Goal: Information Seeking & Learning: Learn about a topic

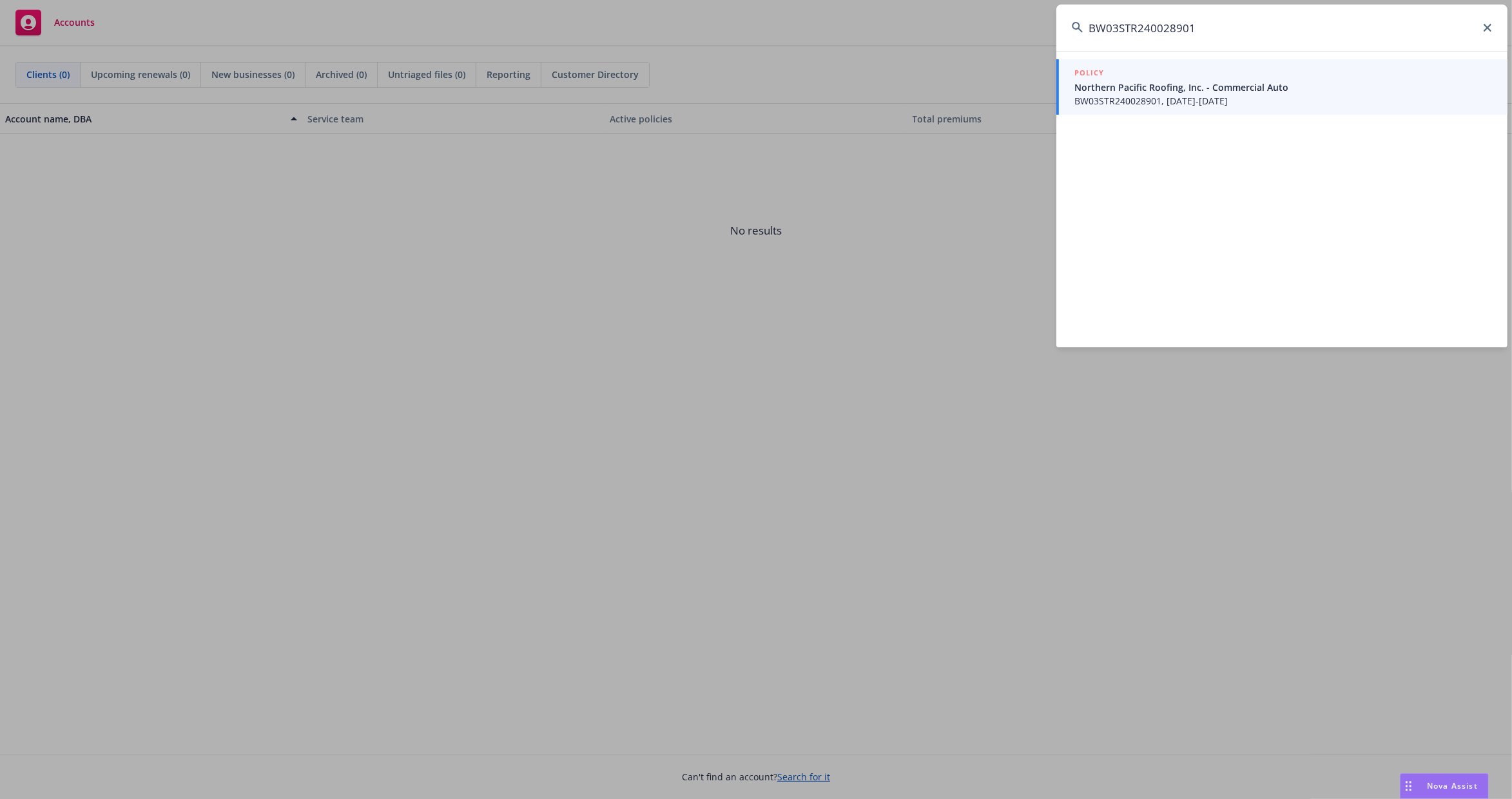
type input "BW03STR240028901"
click at [1187, 94] on span "Northern Pacific Roofing, Inc. - Commercial Auto" at bounding box center [1283, 87] width 418 height 13
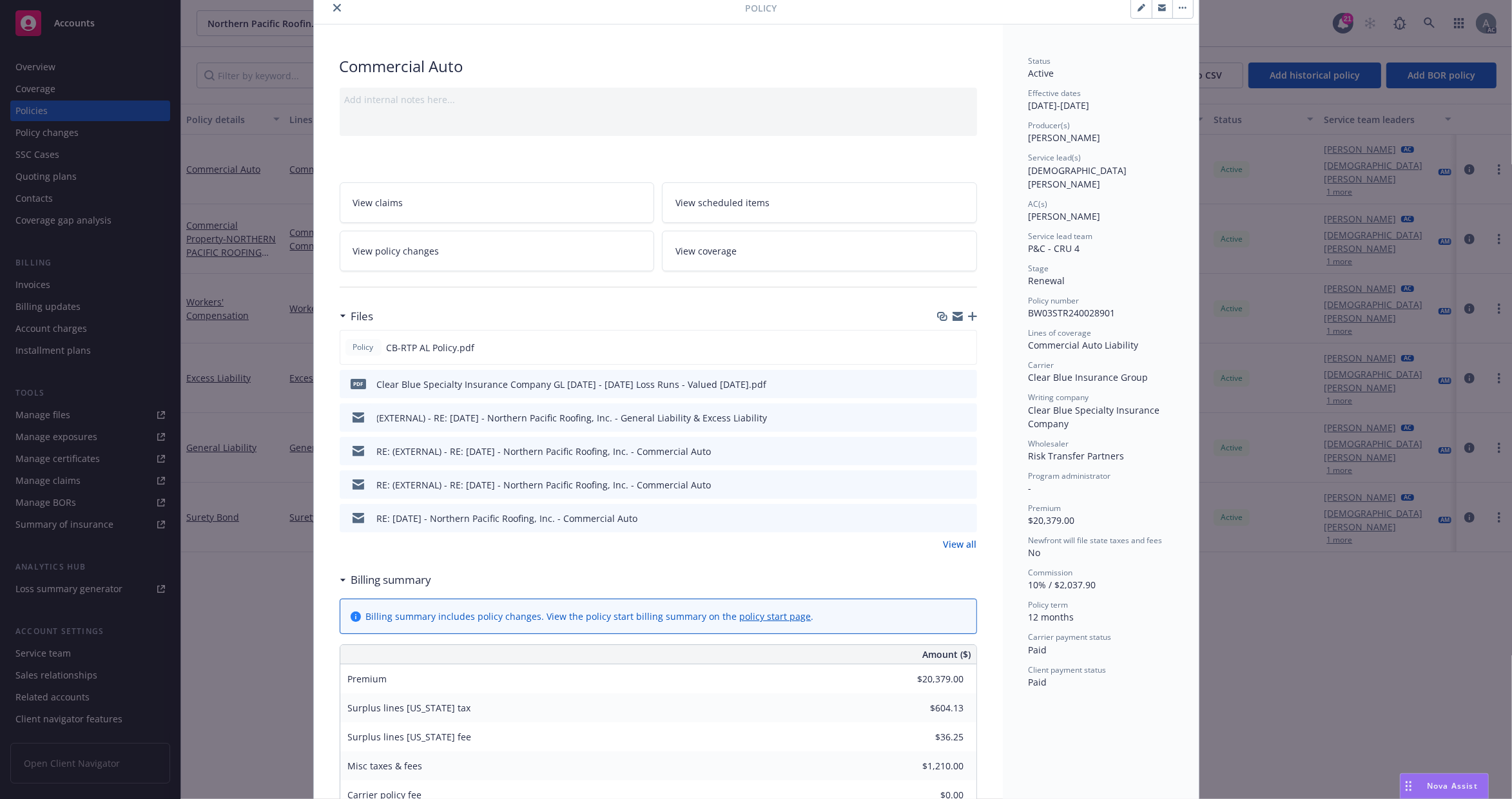
scroll to position [52, 0]
click at [954, 545] on link "View all" at bounding box center [960, 543] width 33 height 13
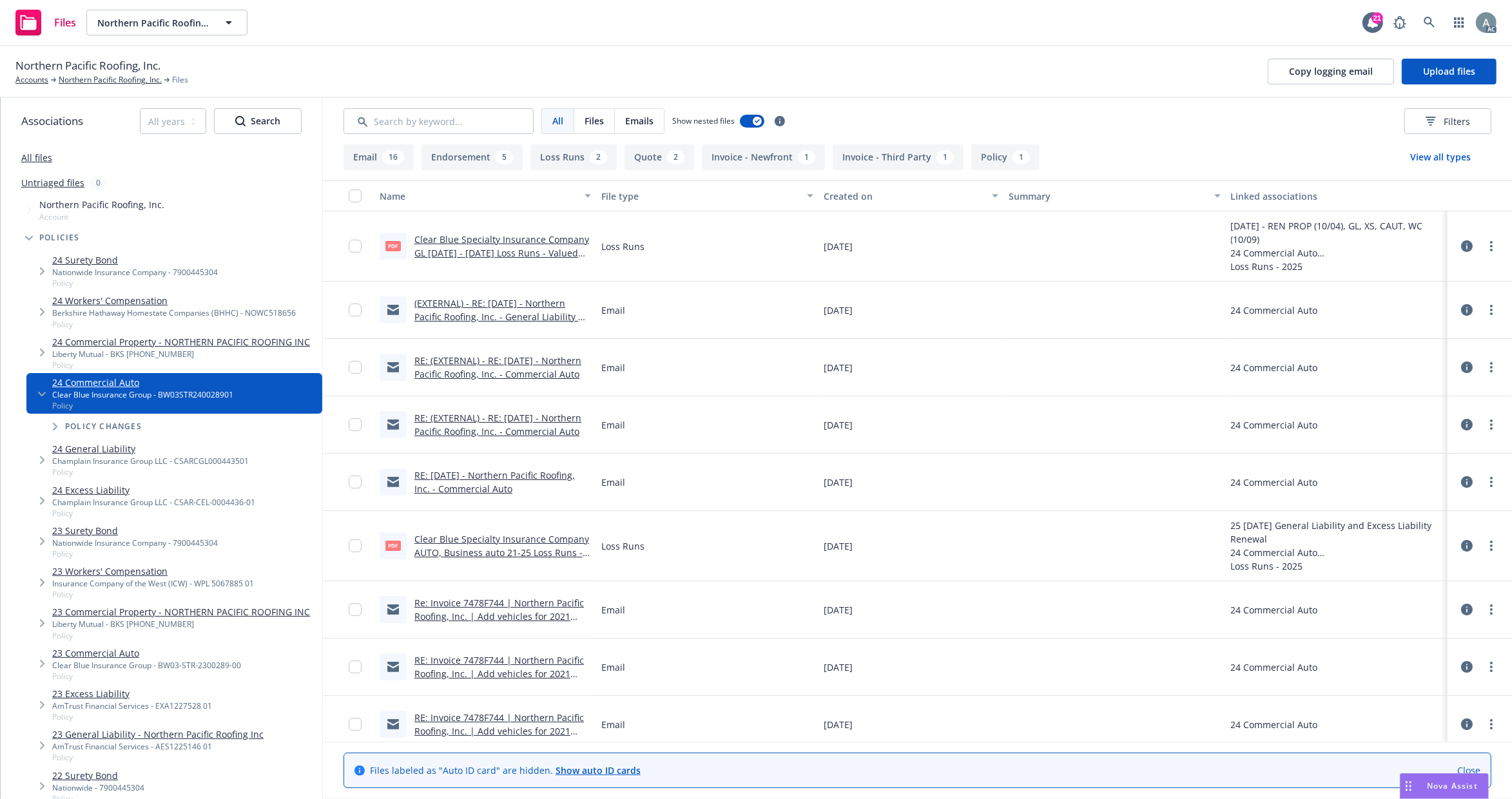
click at [727, 158] on button "Invoice - Newfront 1" at bounding box center [763, 157] width 123 height 26
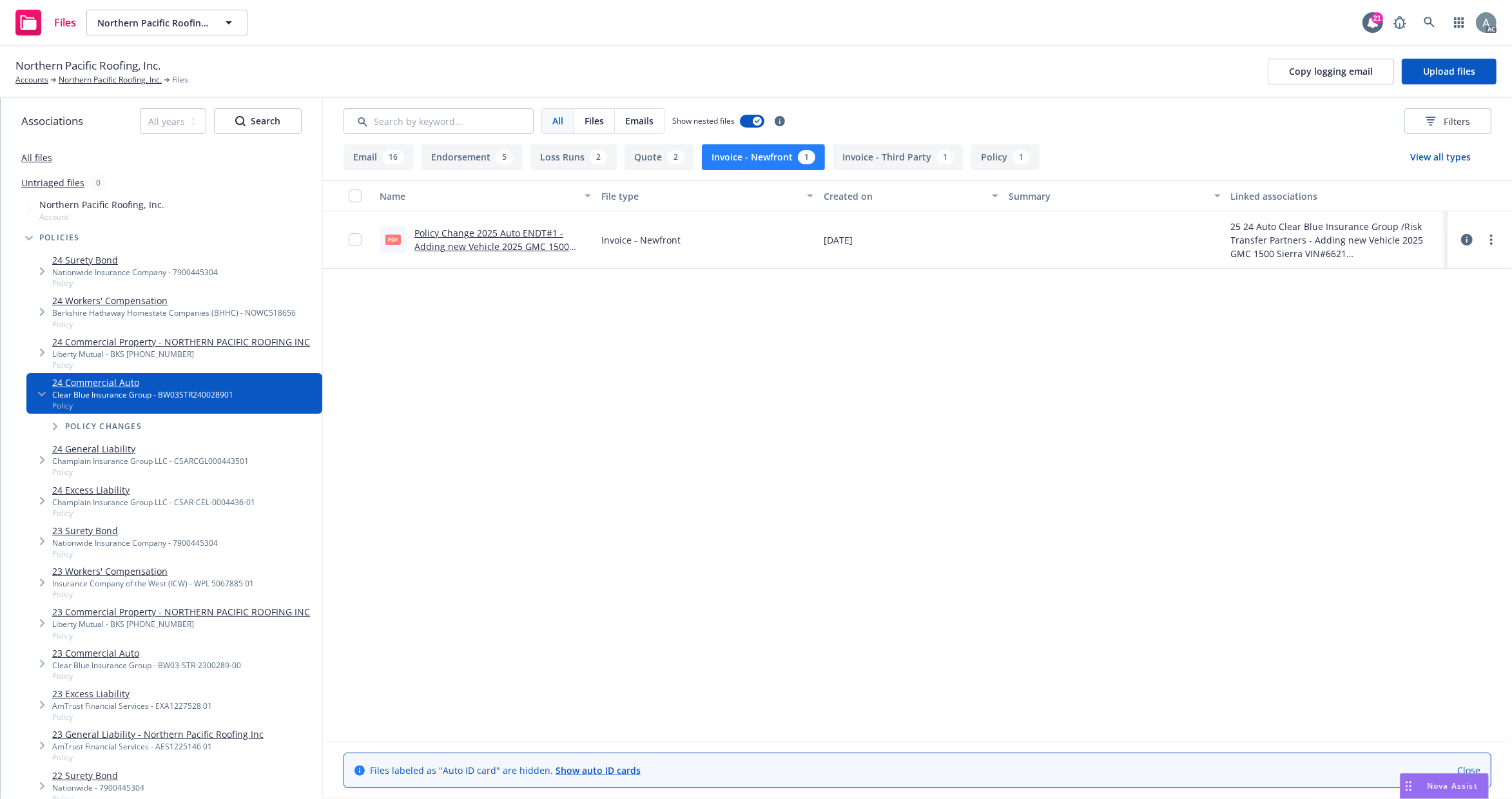
click at [888, 159] on button "Invoice - Third Party 1" at bounding box center [897, 157] width 130 height 26
click at [516, 233] on link "Policy Change 2025 Auto ENDT # 3 - Add vehicles for 2021 Sierra GMC VIN #1856 a…" at bounding box center [501, 253] width 174 height 53
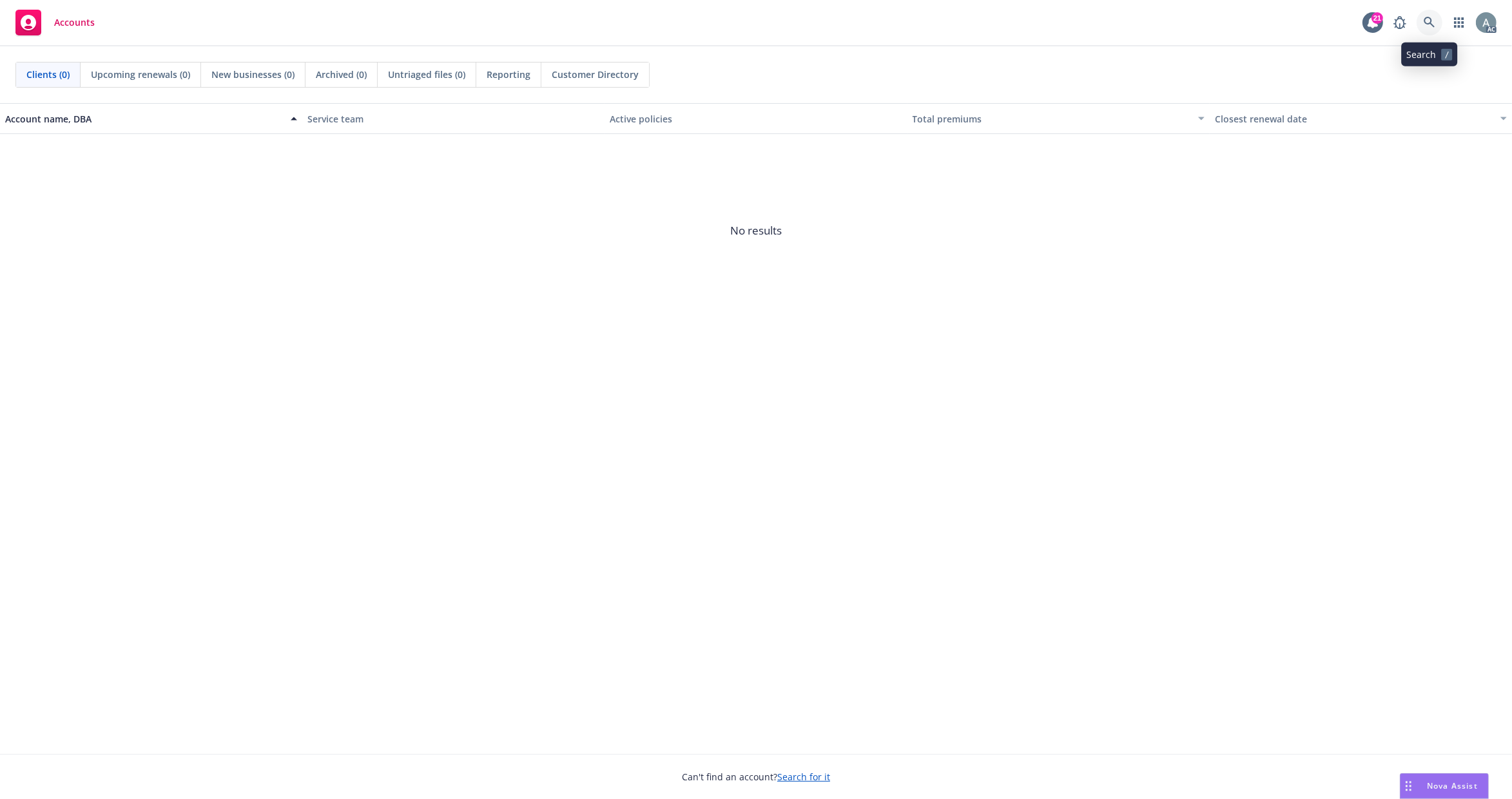
click at [1435, 16] on link at bounding box center [1429, 22] width 26 height 26
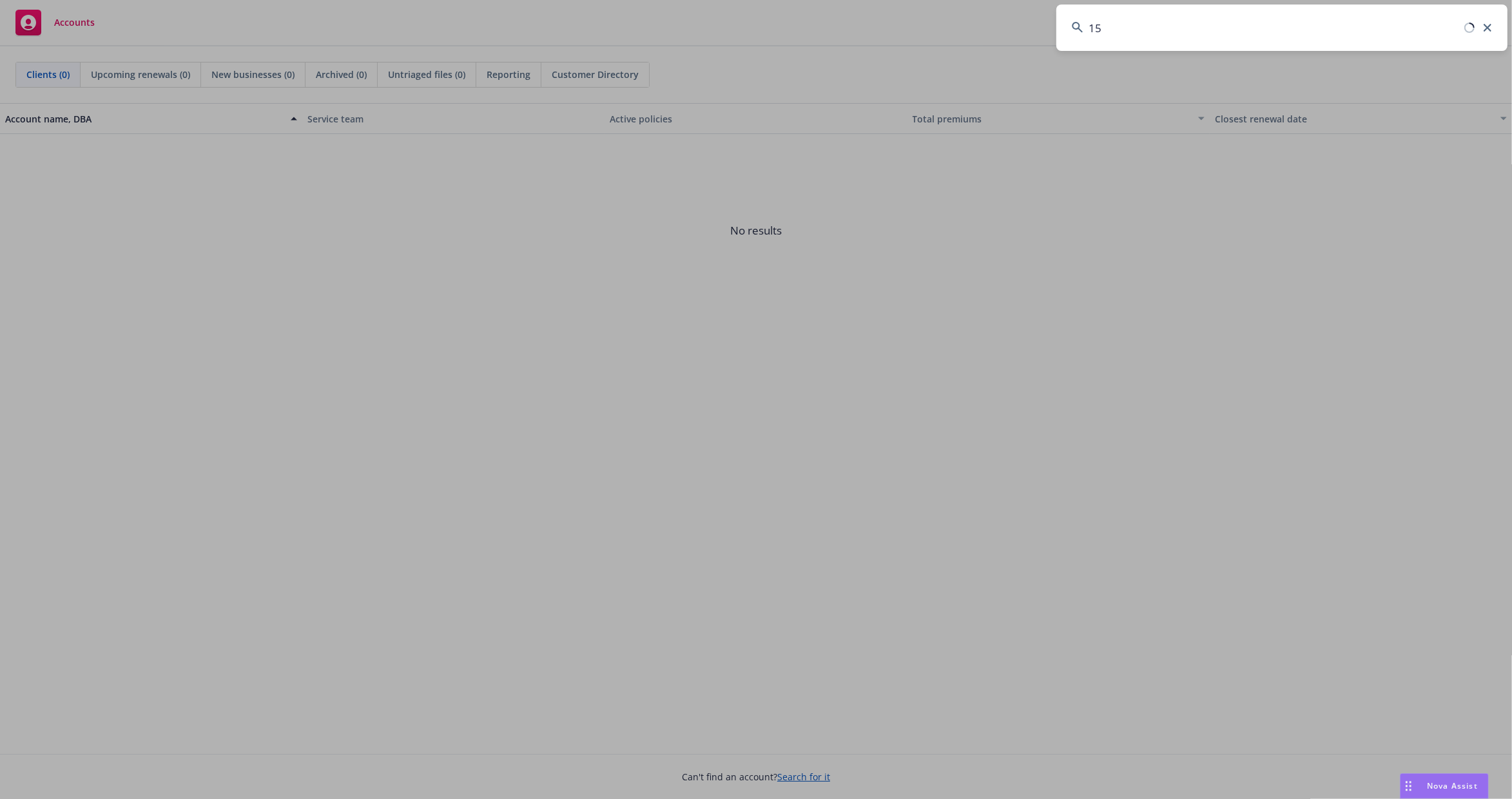
type input "1"
paste input "BW03STR240028901"
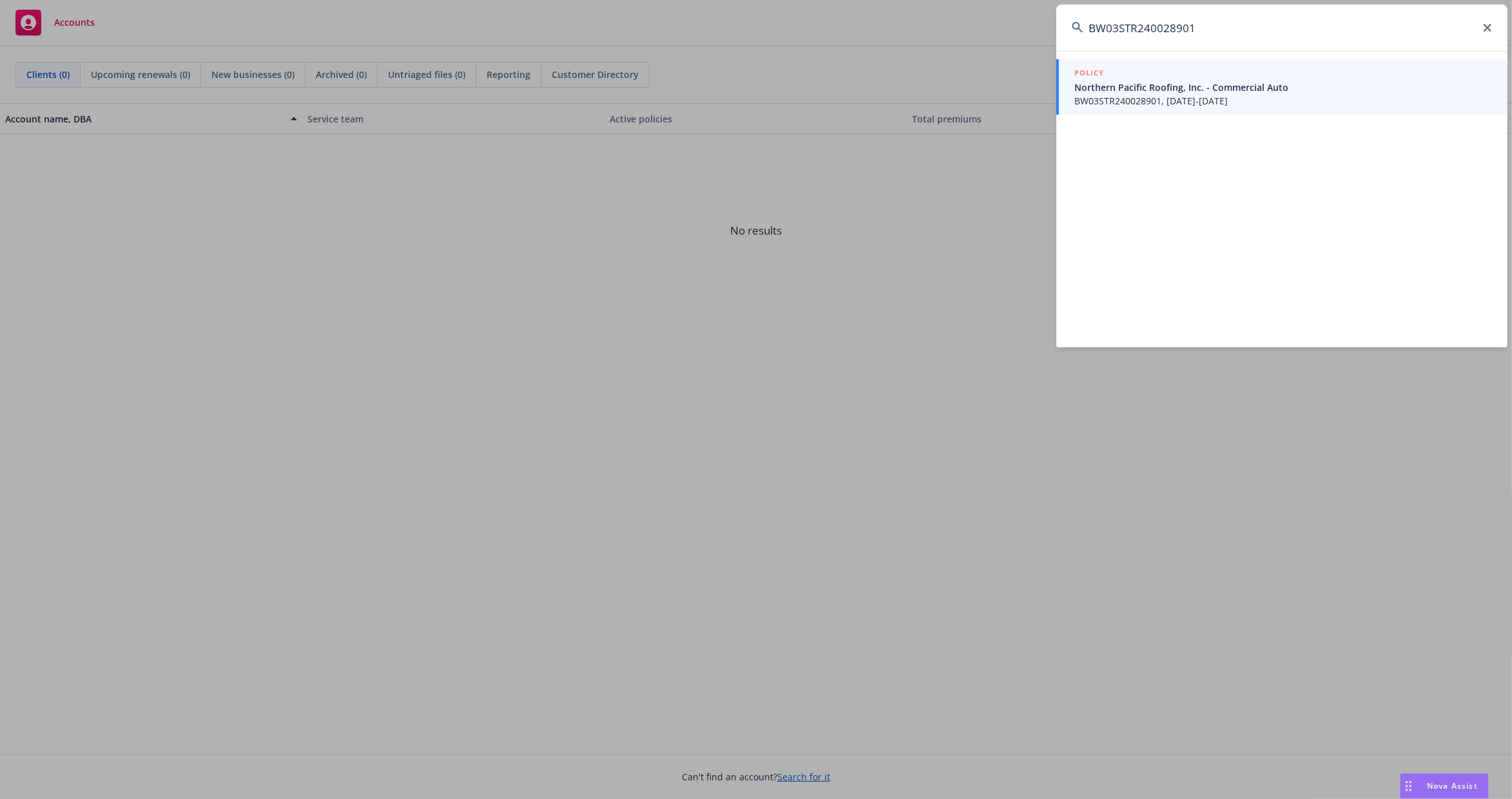
type input "BW03STR240028901"
click at [1137, 88] on span "Northern Pacific Roofing, Inc. - Commercial Auto" at bounding box center [1283, 87] width 418 height 13
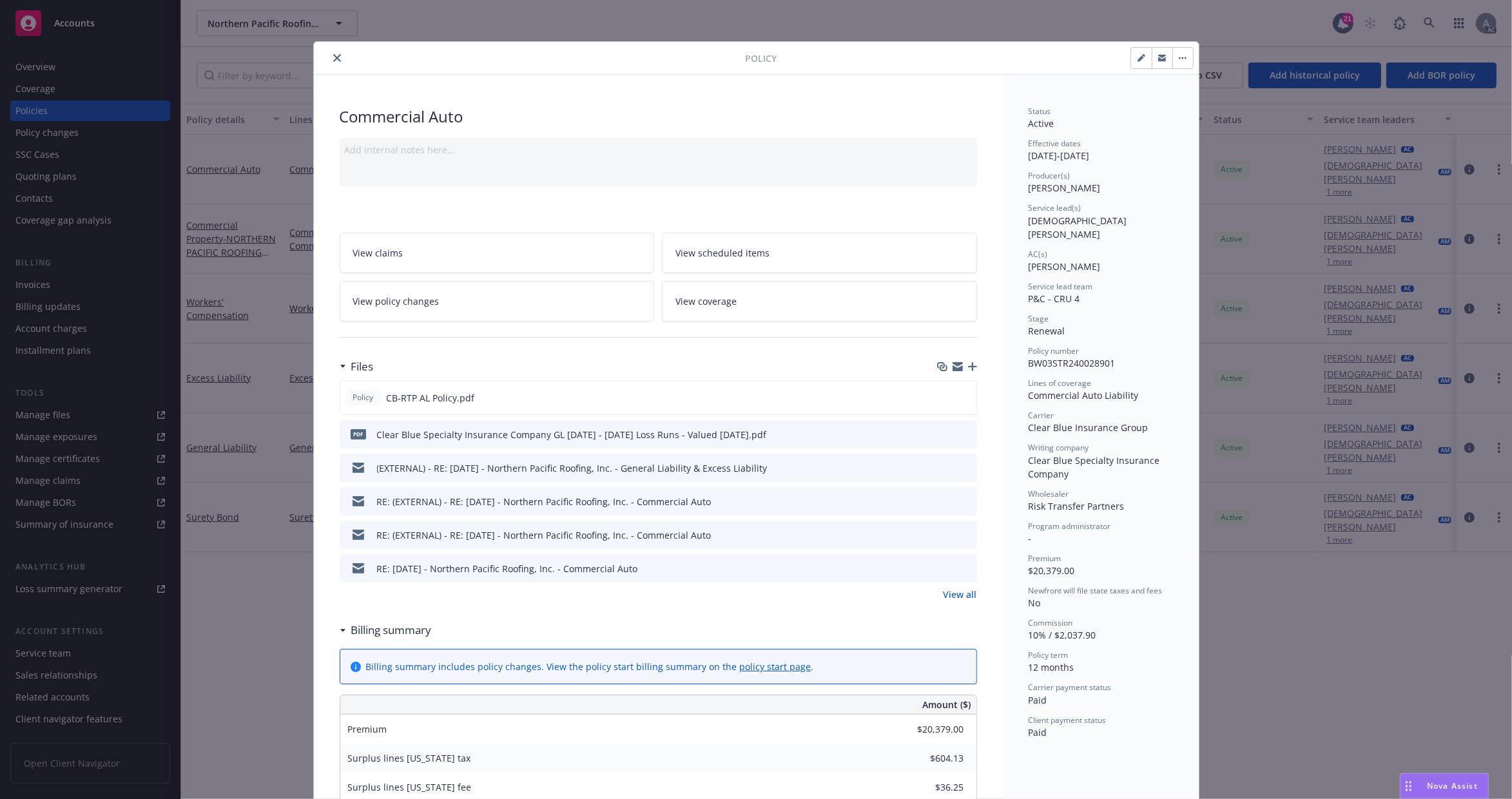
click at [329, 63] on button "close" at bounding box center [337, 58] width 15 height 15
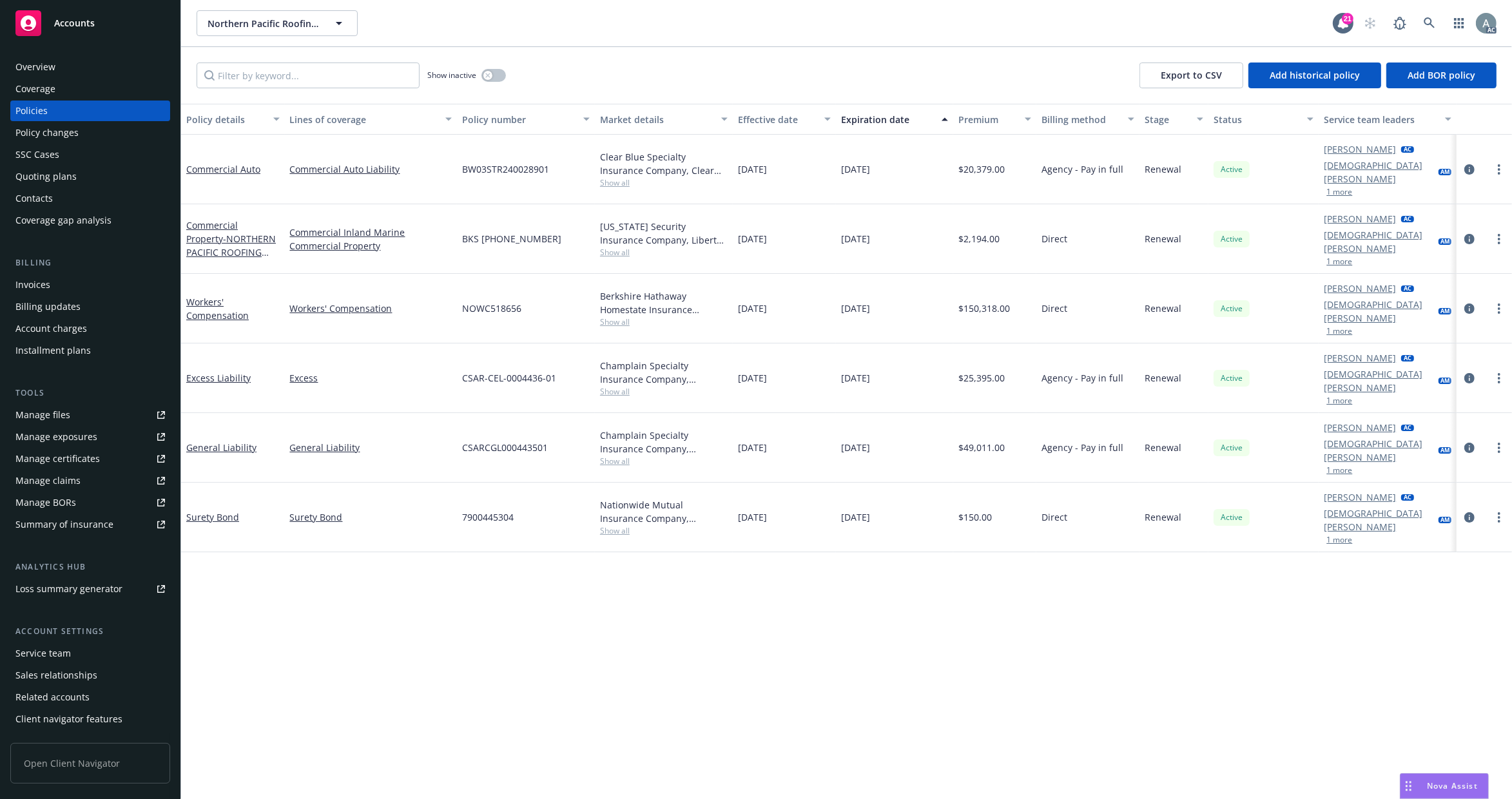
click at [47, 286] on div "Invoices" at bounding box center [32, 285] width 35 height 21
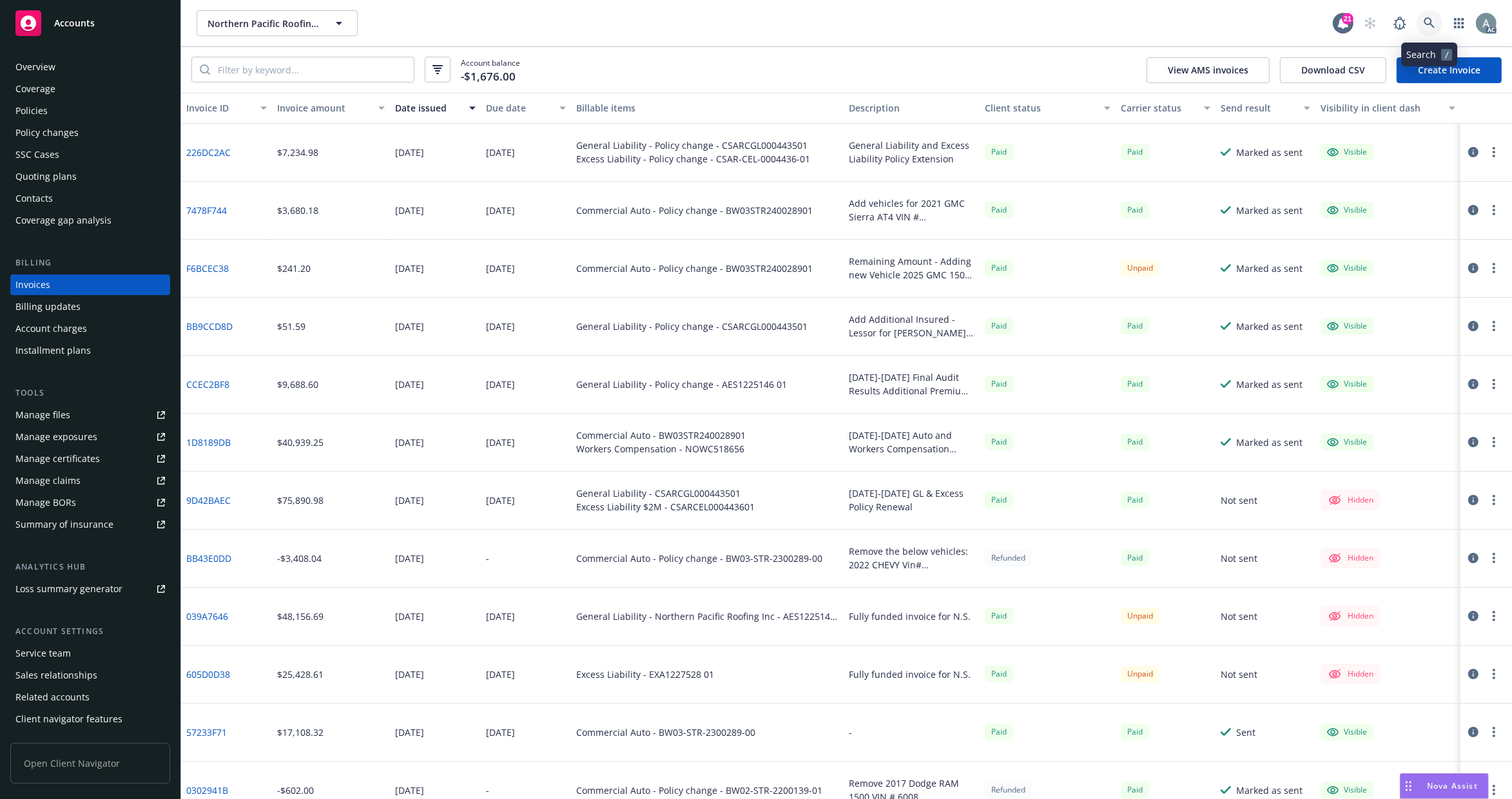
click at [1434, 21] on icon at bounding box center [1429, 23] width 11 height 11
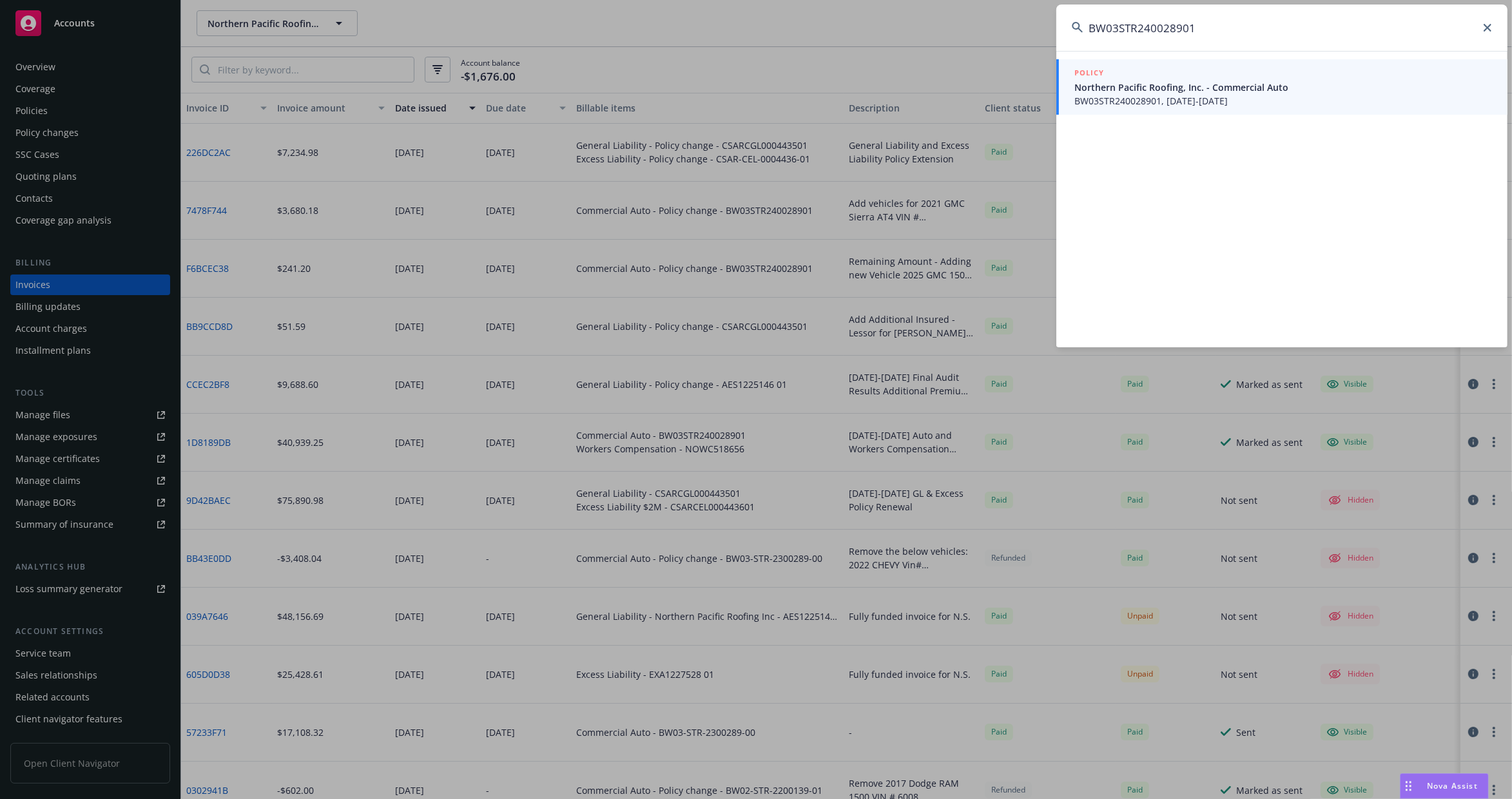
type input "BW03STR240028901"
click at [1266, 91] on span "Northern Pacific Roofing, Inc. - Commercial Auto" at bounding box center [1283, 87] width 418 height 13
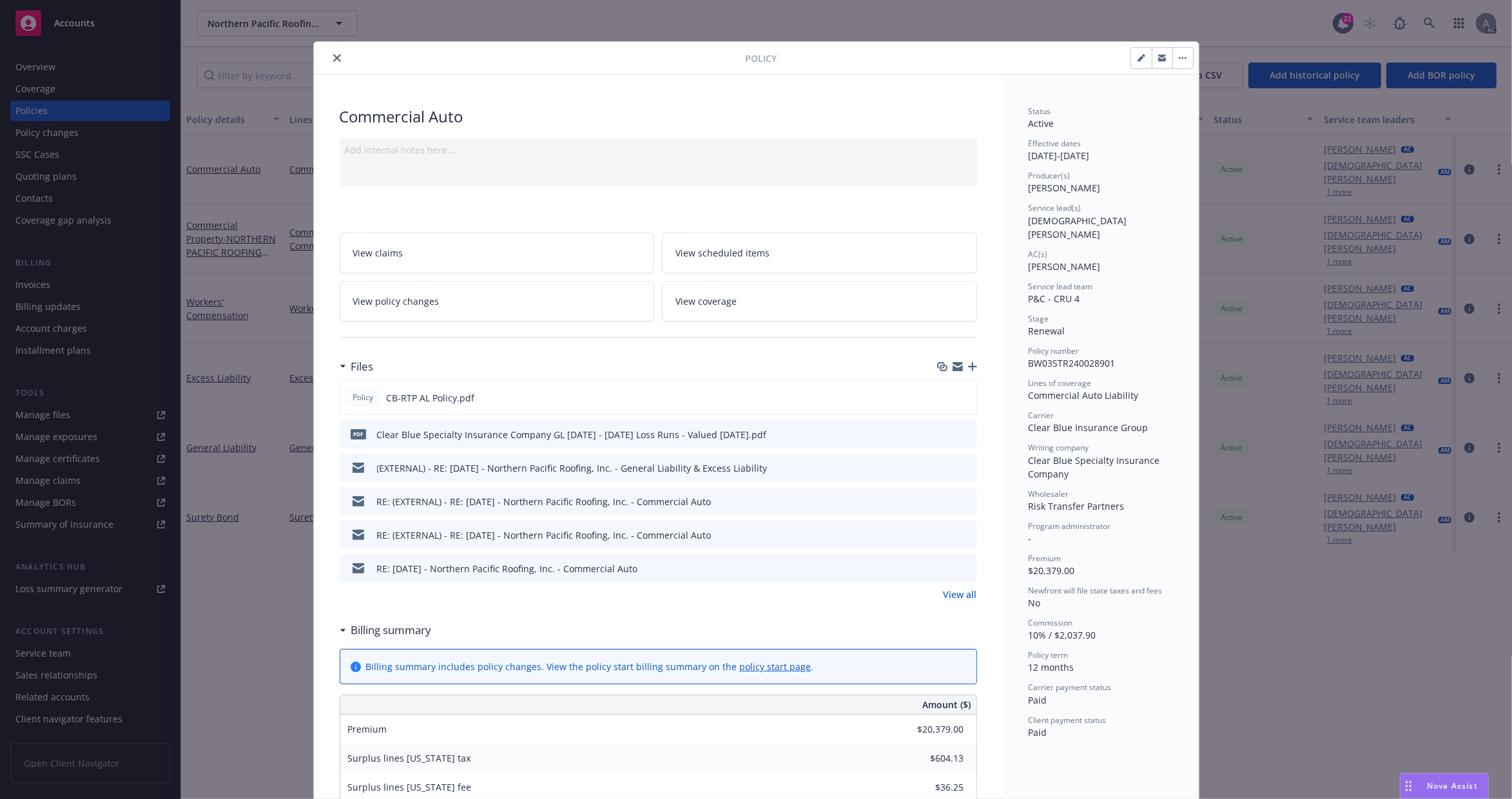
click at [447, 303] on link "View policy changes" at bounding box center [496, 301] width 315 height 41
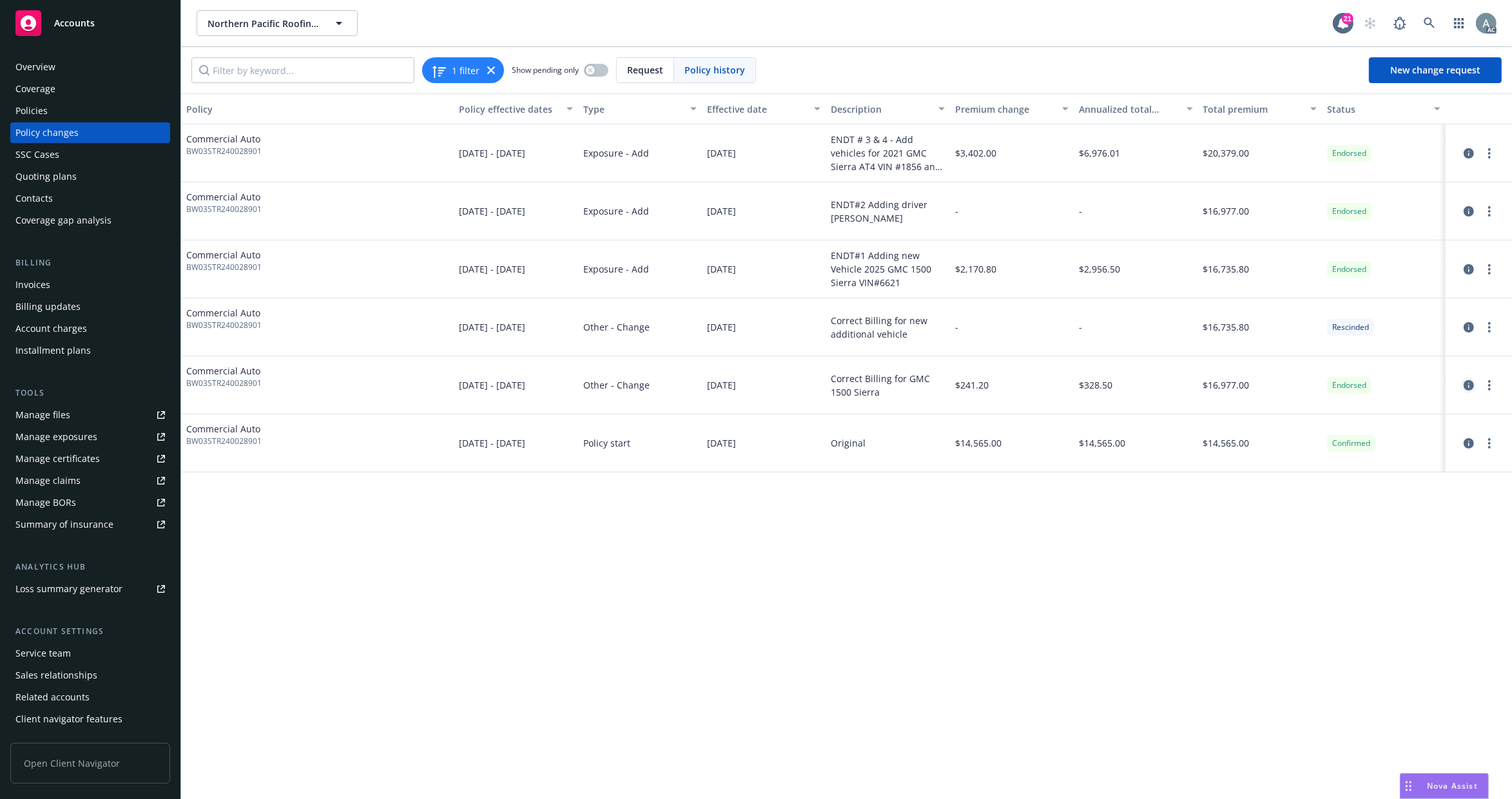
click at [1471, 387] on icon "circleInformation" at bounding box center [1469, 385] width 10 height 10
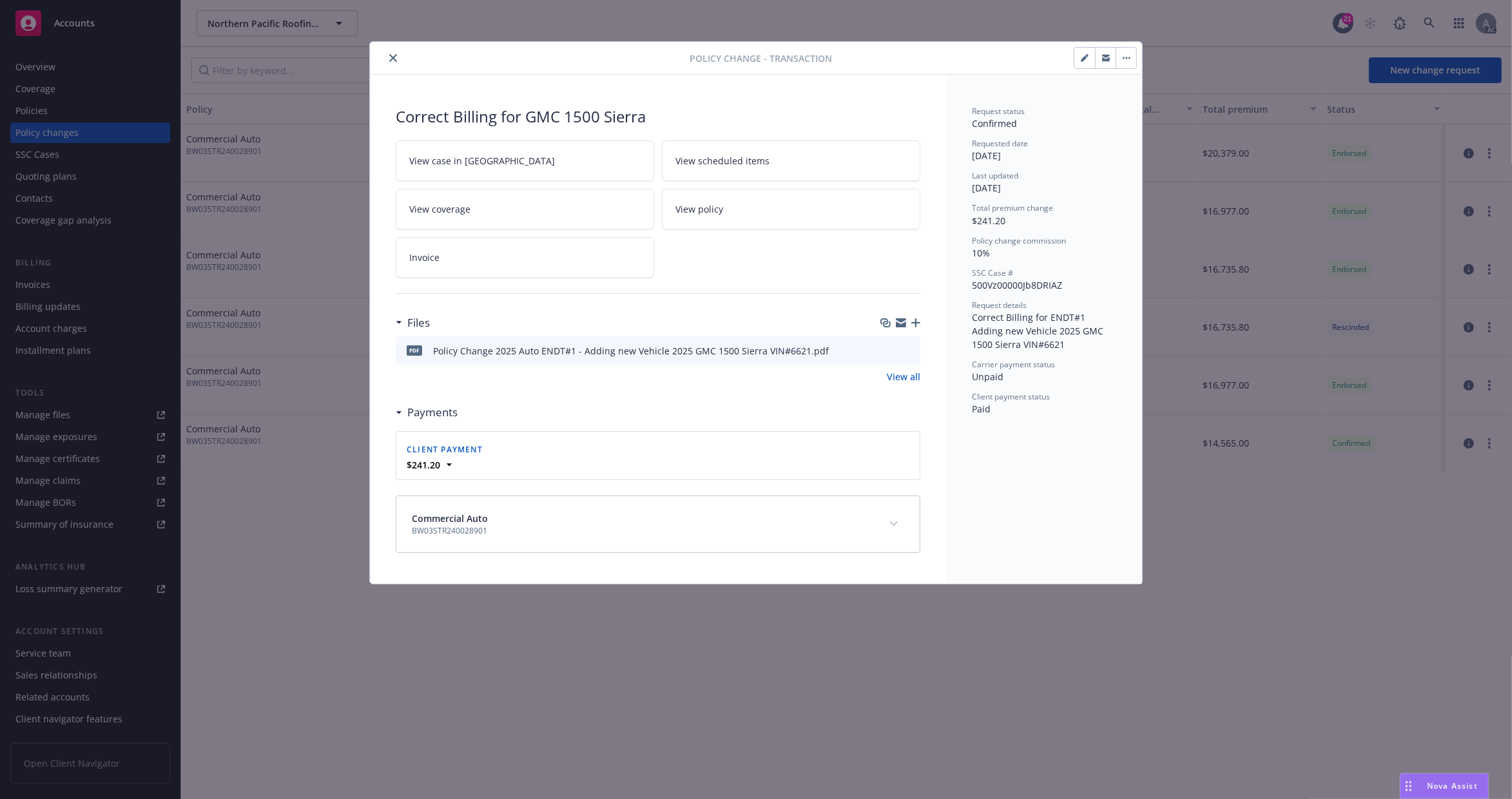
click at [907, 351] on icon "preview file" at bounding box center [908, 350] width 11 height 9
click at [391, 60] on icon "close" at bounding box center [393, 58] width 8 height 8
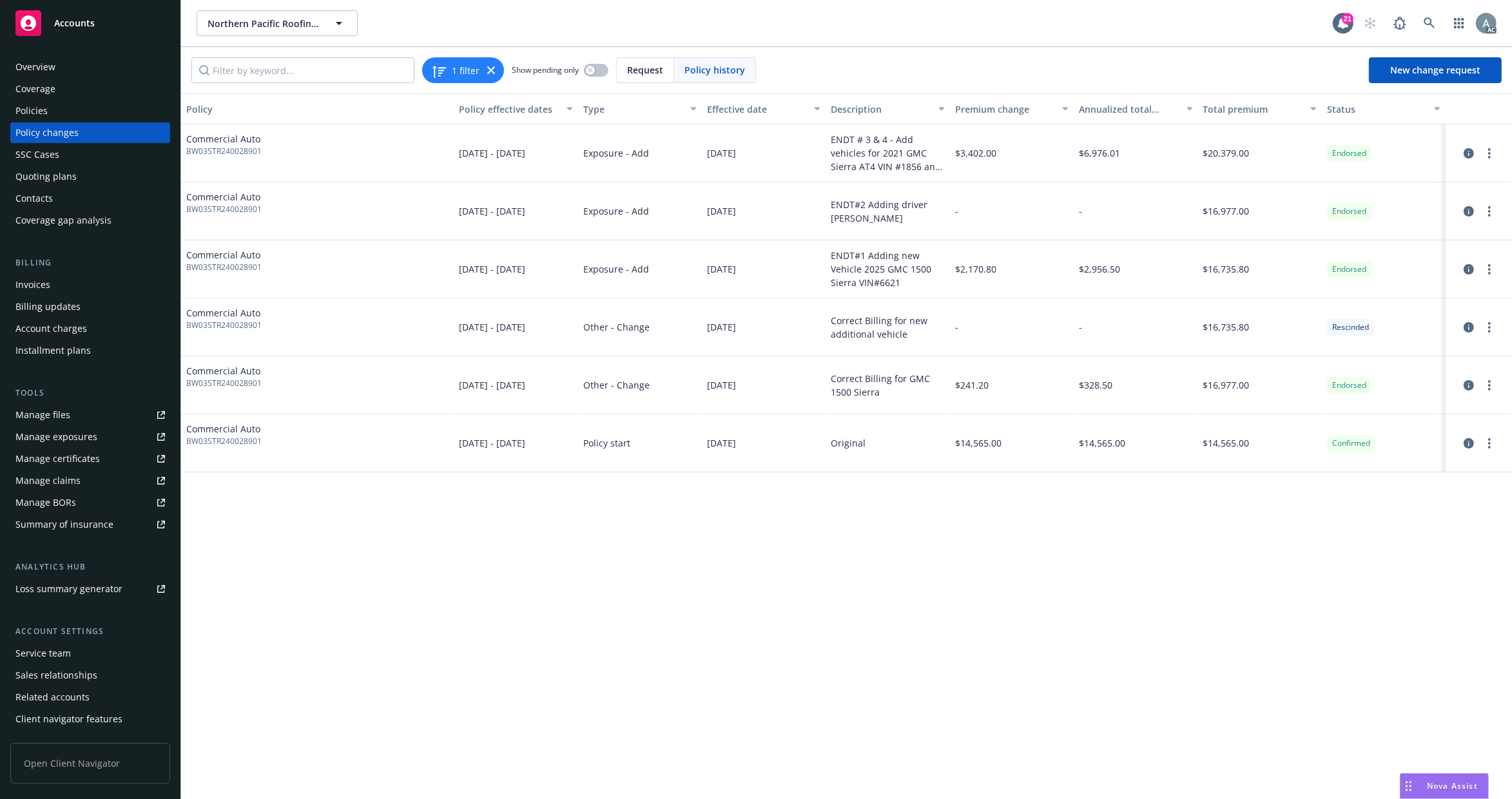
click at [486, 590] on div "Policy Policy effective dates Type Effective date Description Premium change An…" at bounding box center [845, 446] width 1330 height 705
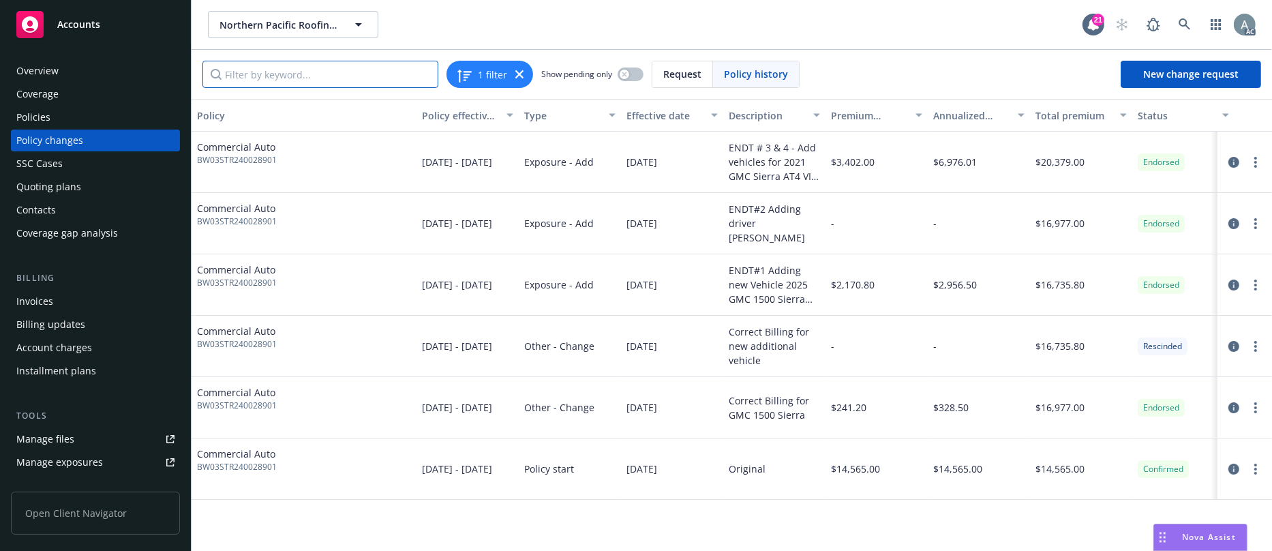
click at [297, 78] on input "Filter by keyword..." at bounding box center [320, 74] width 236 height 27
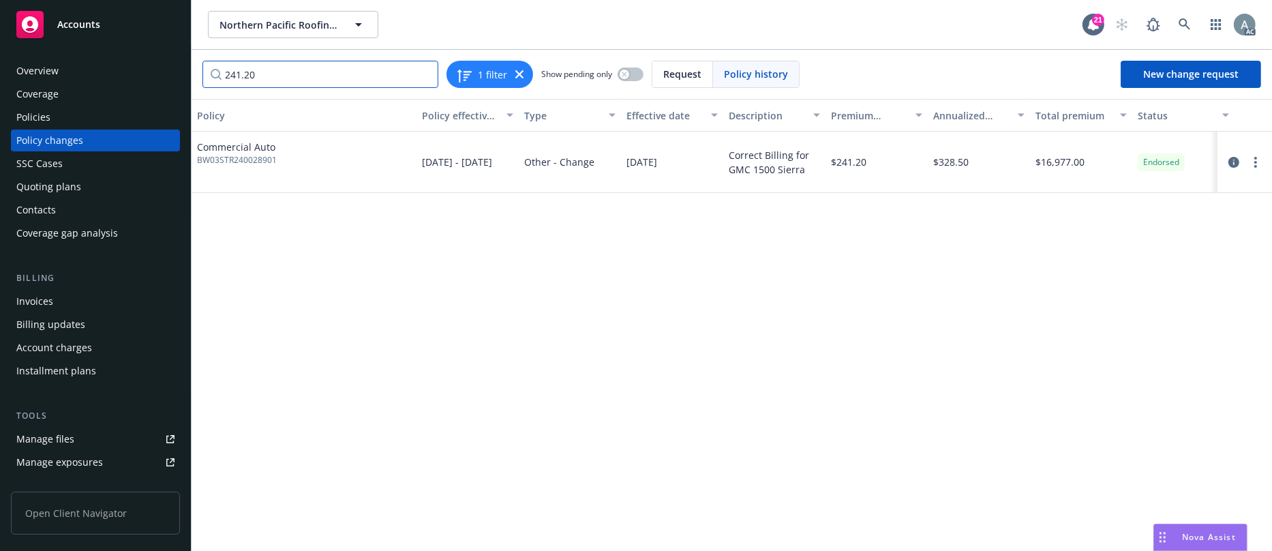
type input "241.20"
click at [771, 345] on div "Policy Policy effective dates Type Effective date Description Premium change An…" at bounding box center [731, 374] width 1080 height 551
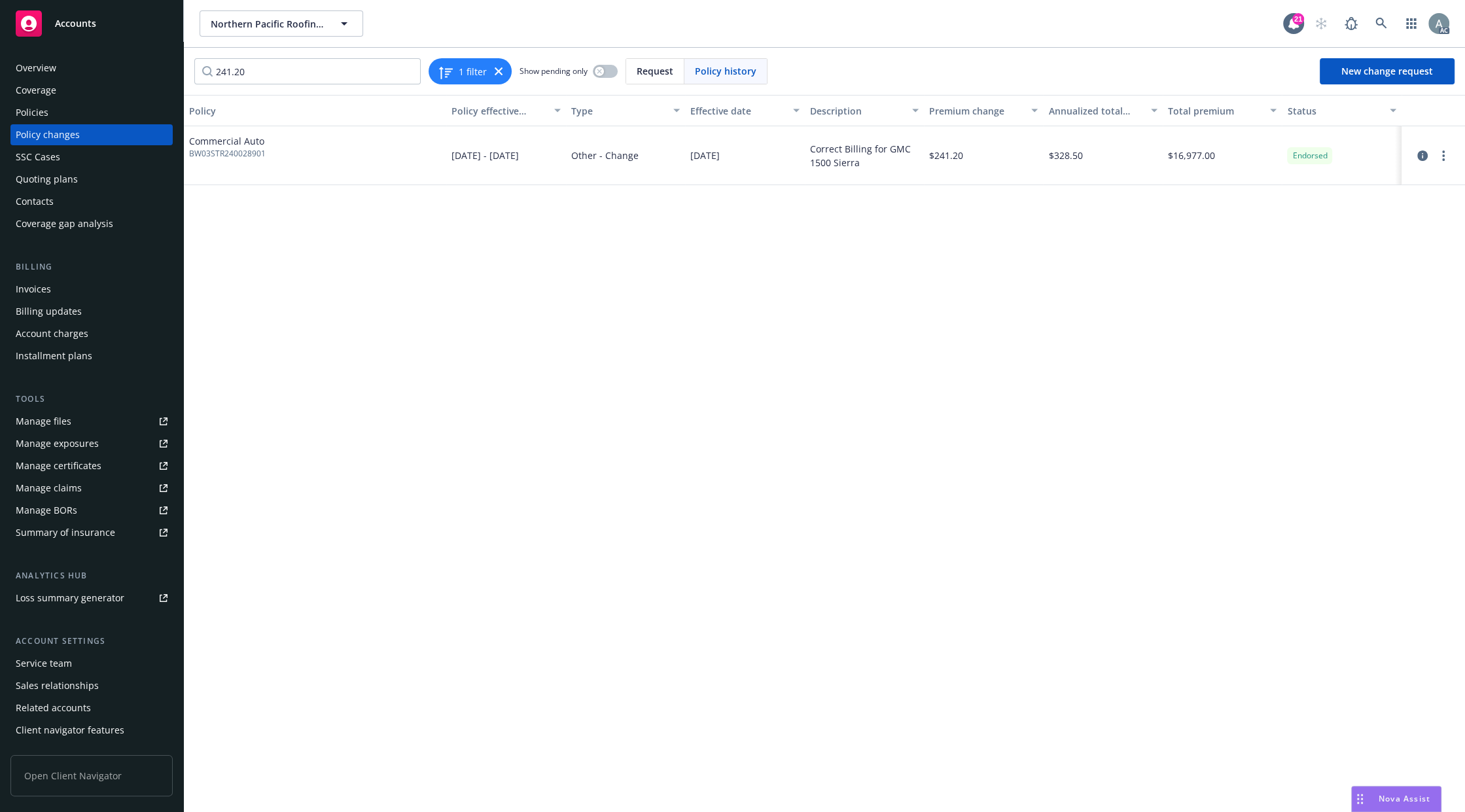
click at [1167, 245] on div "Policy Policy effective dates Type Effective date Description Premium change An…" at bounding box center [824, 359] width 1281 height 529
click at [1380, 24] on icon at bounding box center [1381, 23] width 12 height 12
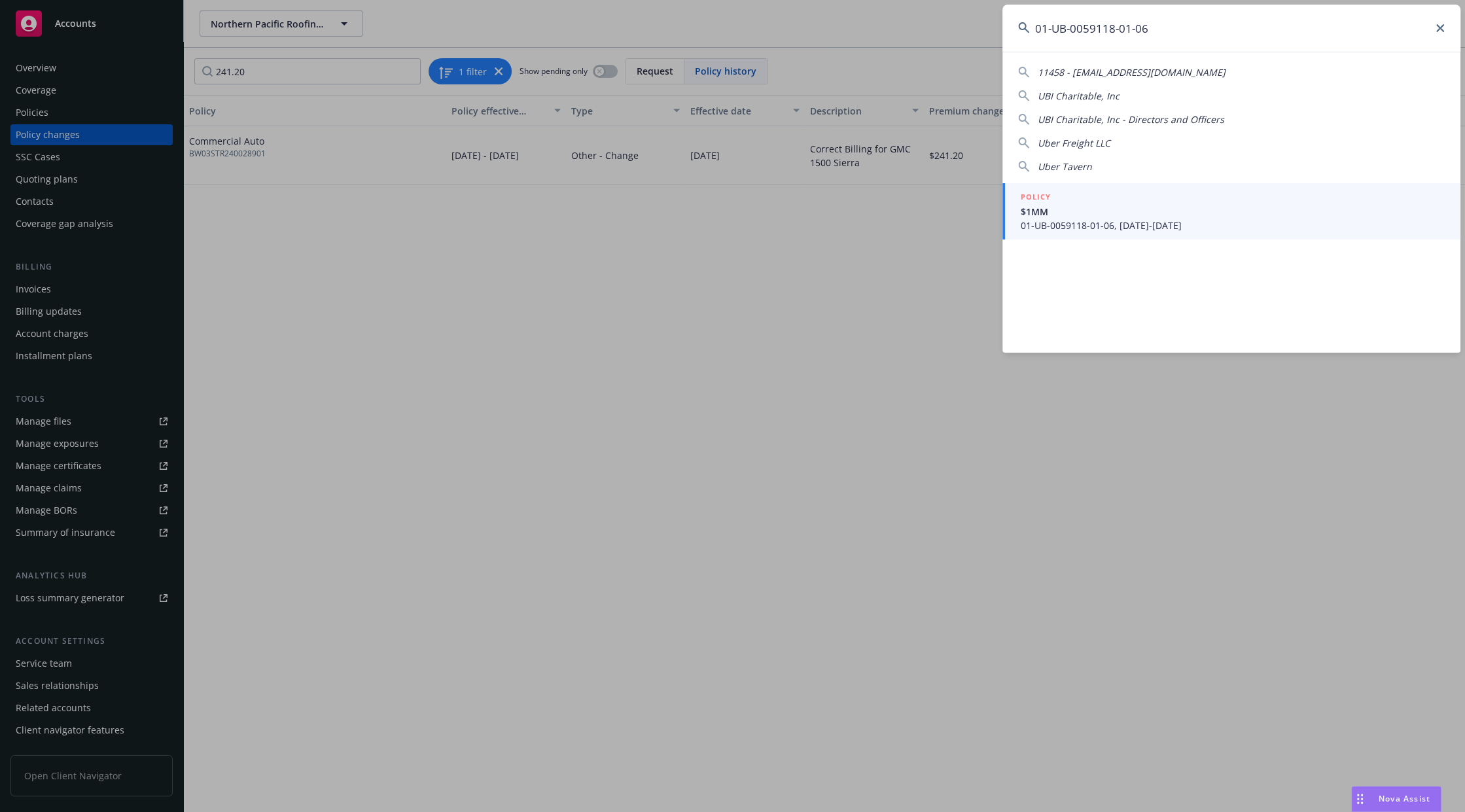
type input "01-UB-0059118-01-06"
click at [1131, 219] on span "$1MM" at bounding box center [1233, 211] width 424 height 13
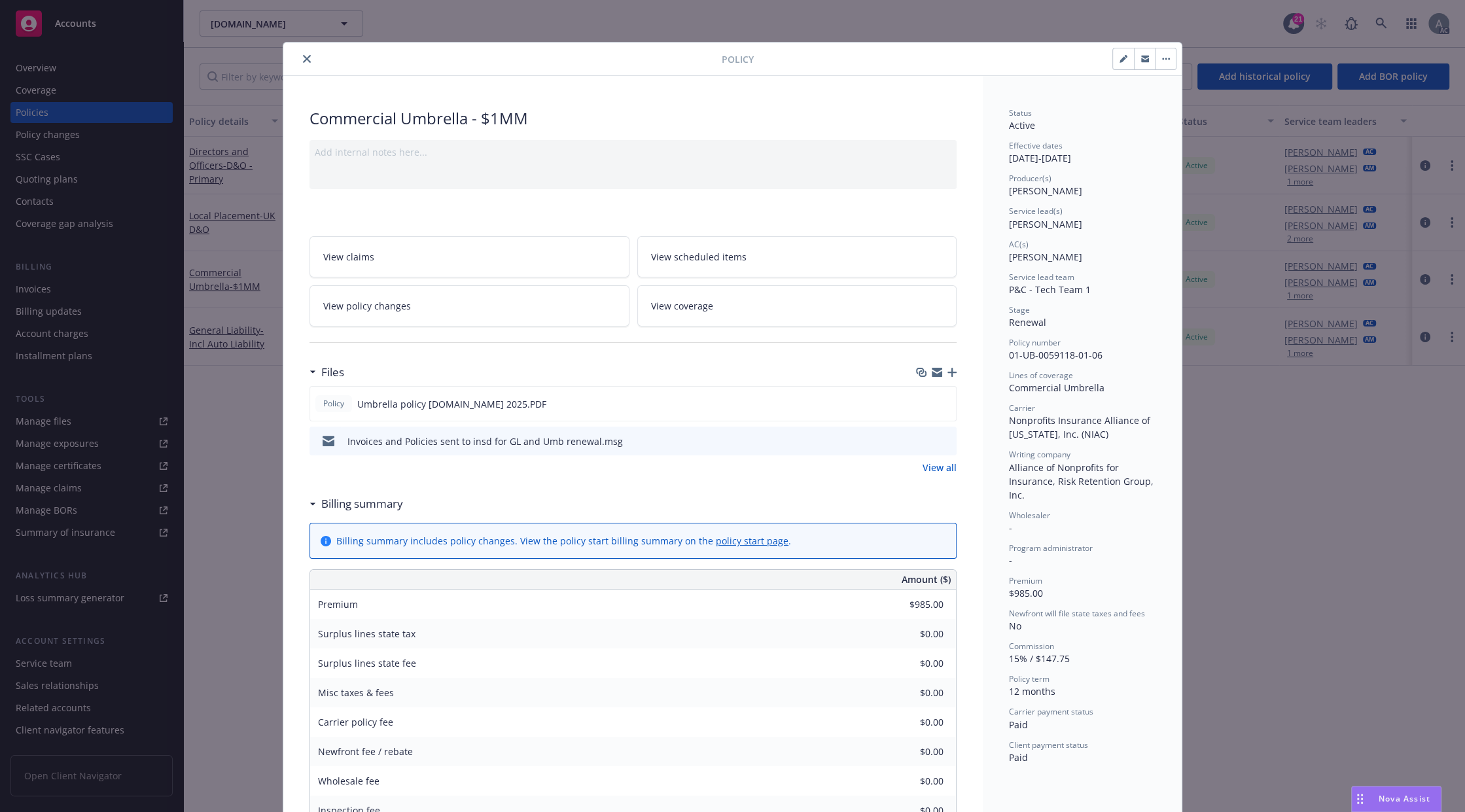
click at [942, 441] on icon "preview file" at bounding box center [944, 441] width 12 height 10
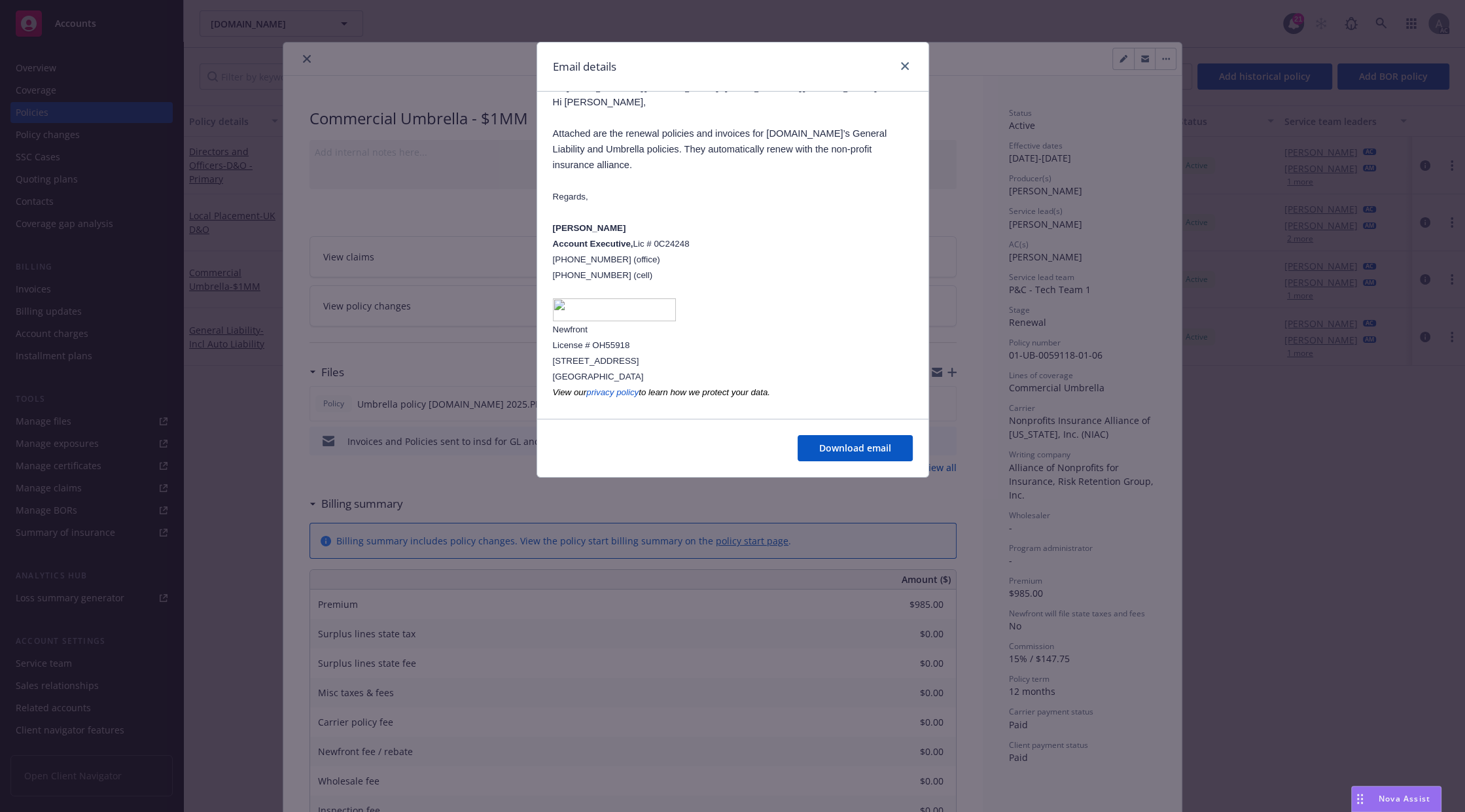
scroll to position [128, 0]
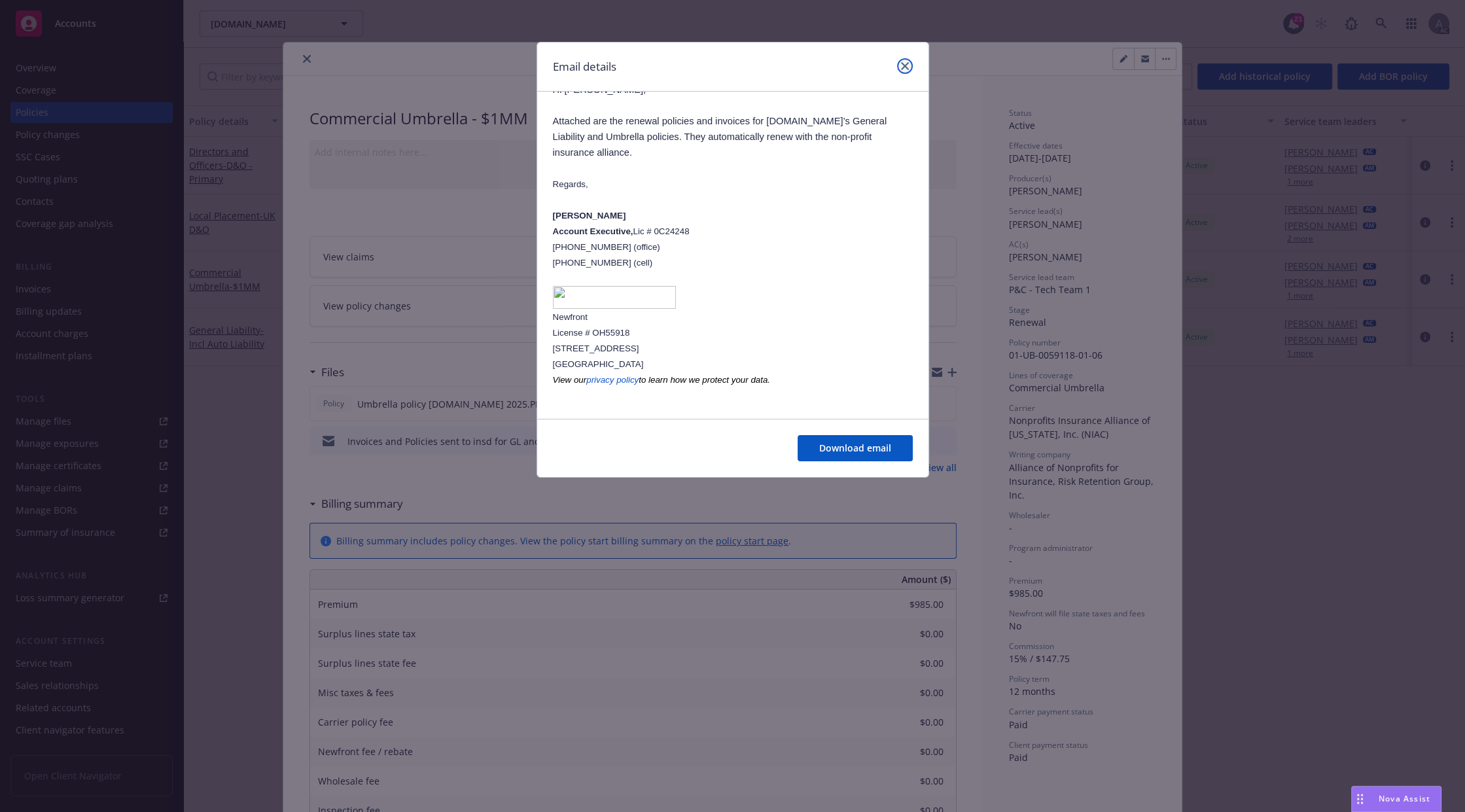
click at [904, 62] on icon "close" at bounding box center [904, 66] width 8 height 8
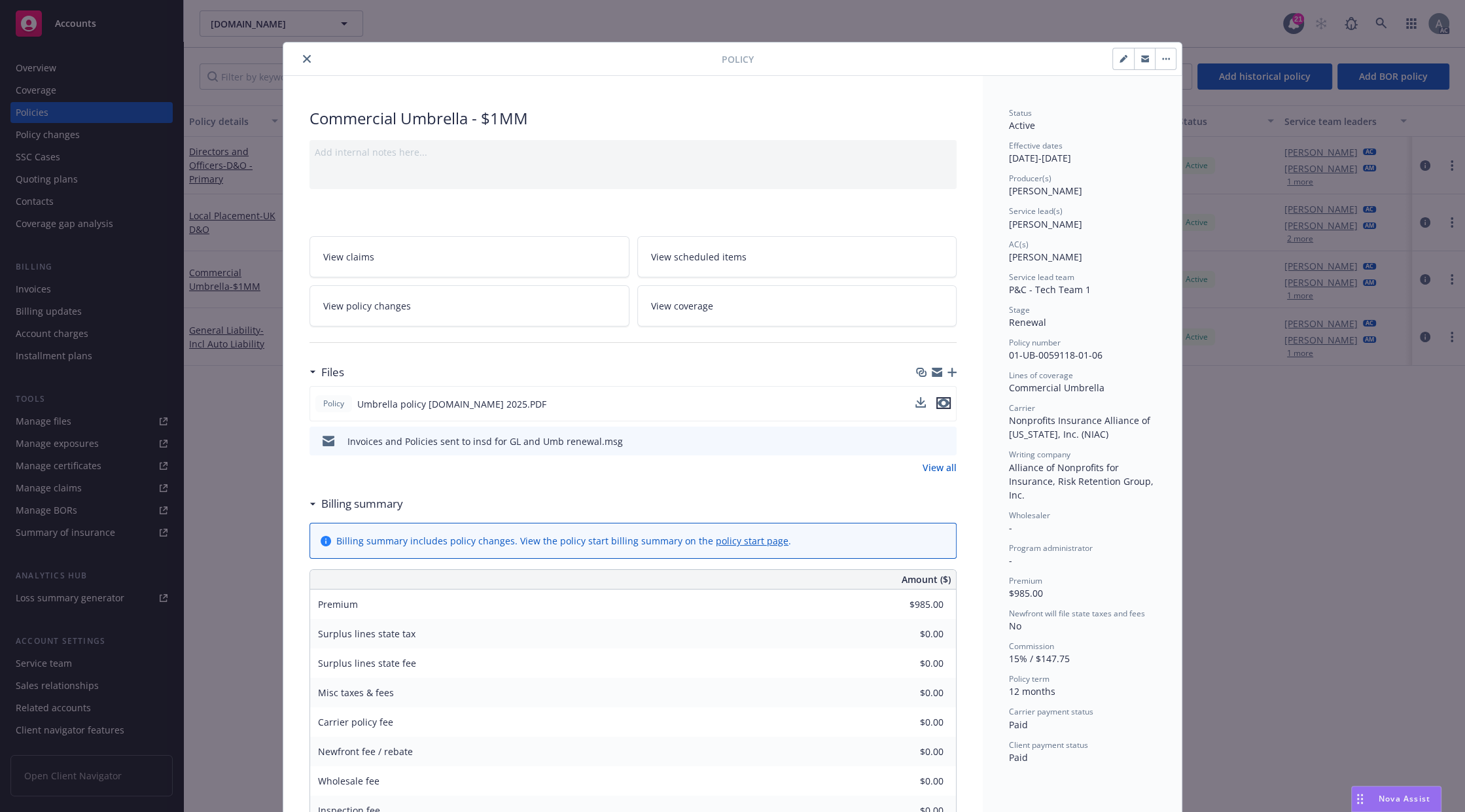
click at [939, 402] on icon "preview file" at bounding box center [944, 403] width 12 height 10
click at [303, 60] on icon "close" at bounding box center [307, 59] width 8 height 8
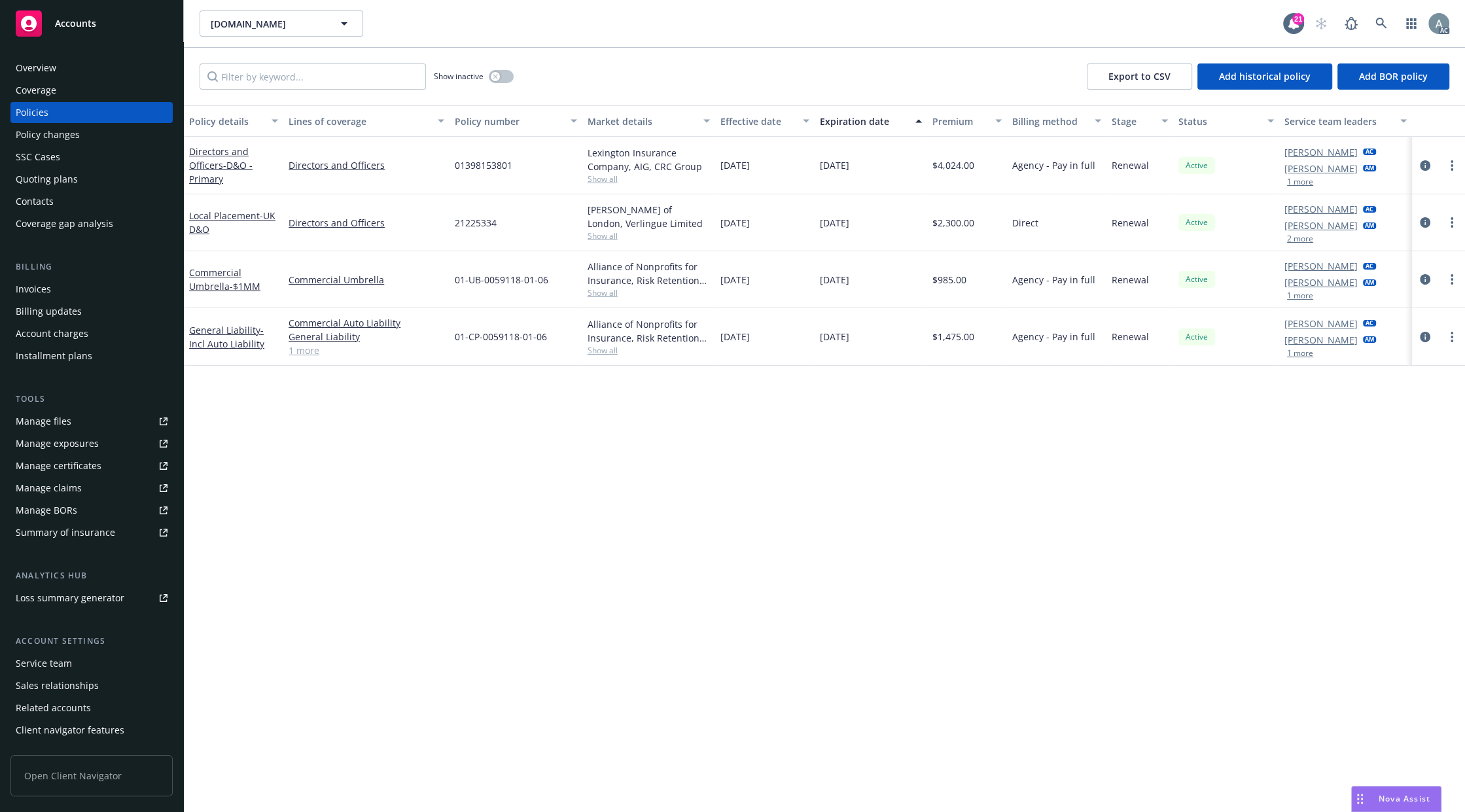
click at [59, 291] on div "Invoices" at bounding box center [91, 289] width 152 height 21
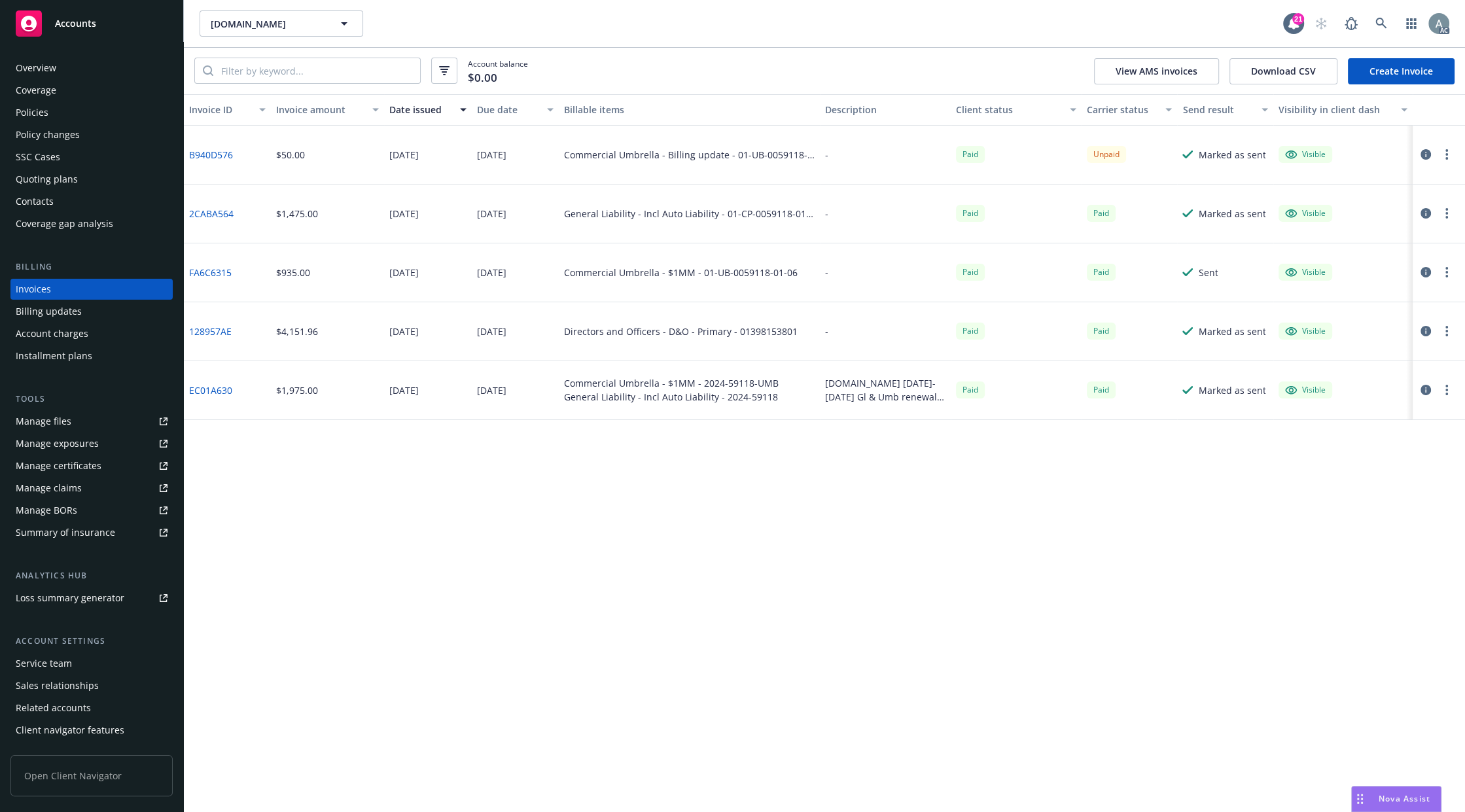
click at [227, 153] on link "B940D576" at bounding box center [211, 155] width 44 height 13
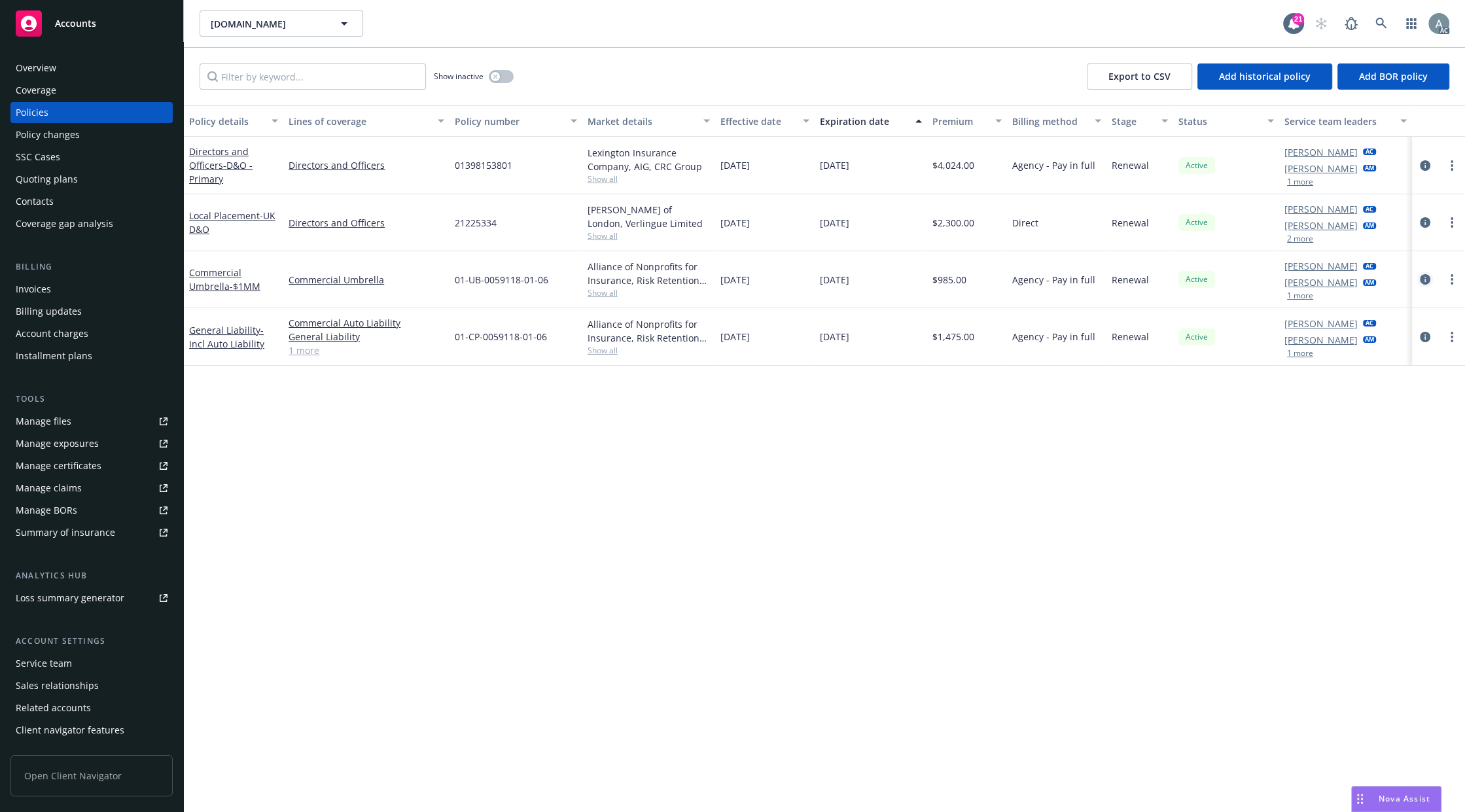
click at [1427, 280] on icon "circleInformation" at bounding box center [1425, 279] width 11 height 11
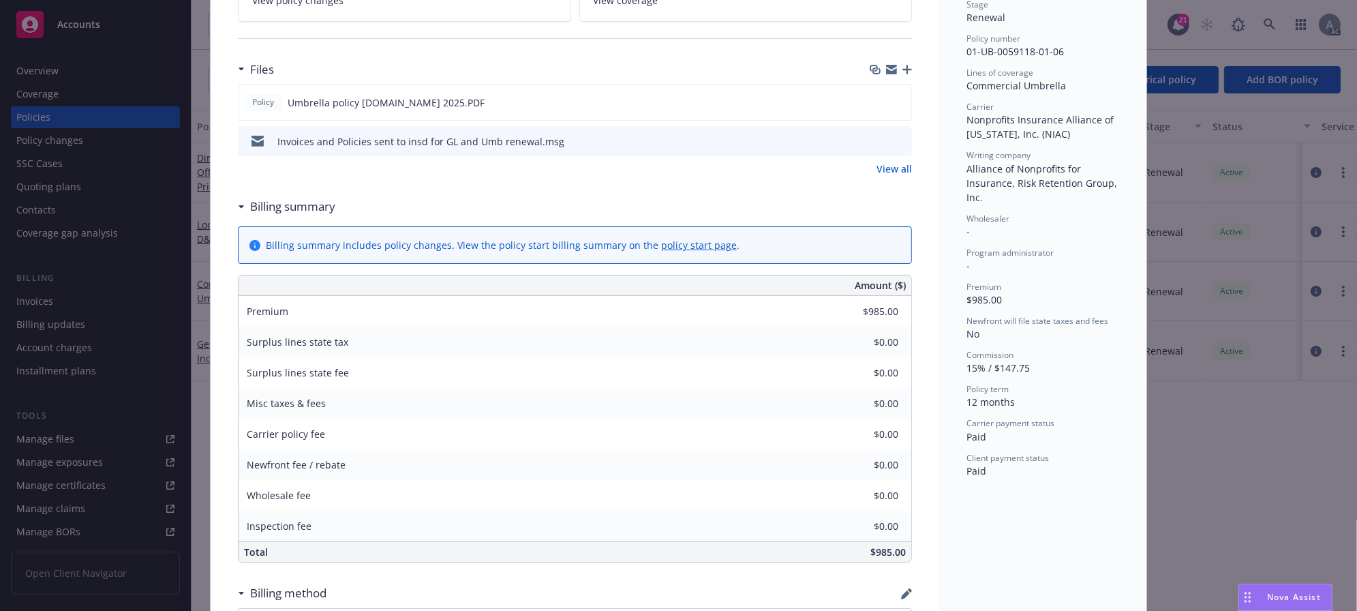
scroll to position [286, 0]
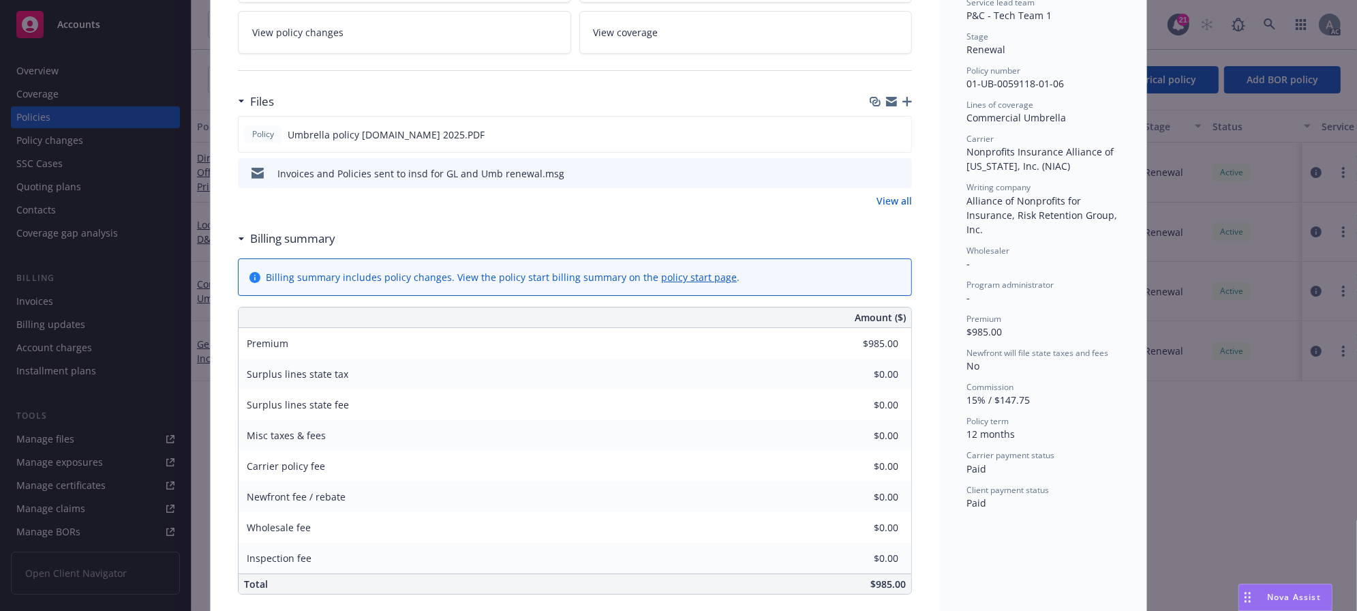
click at [891, 204] on link "View all" at bounding box center [893, 201] width 35 height 14
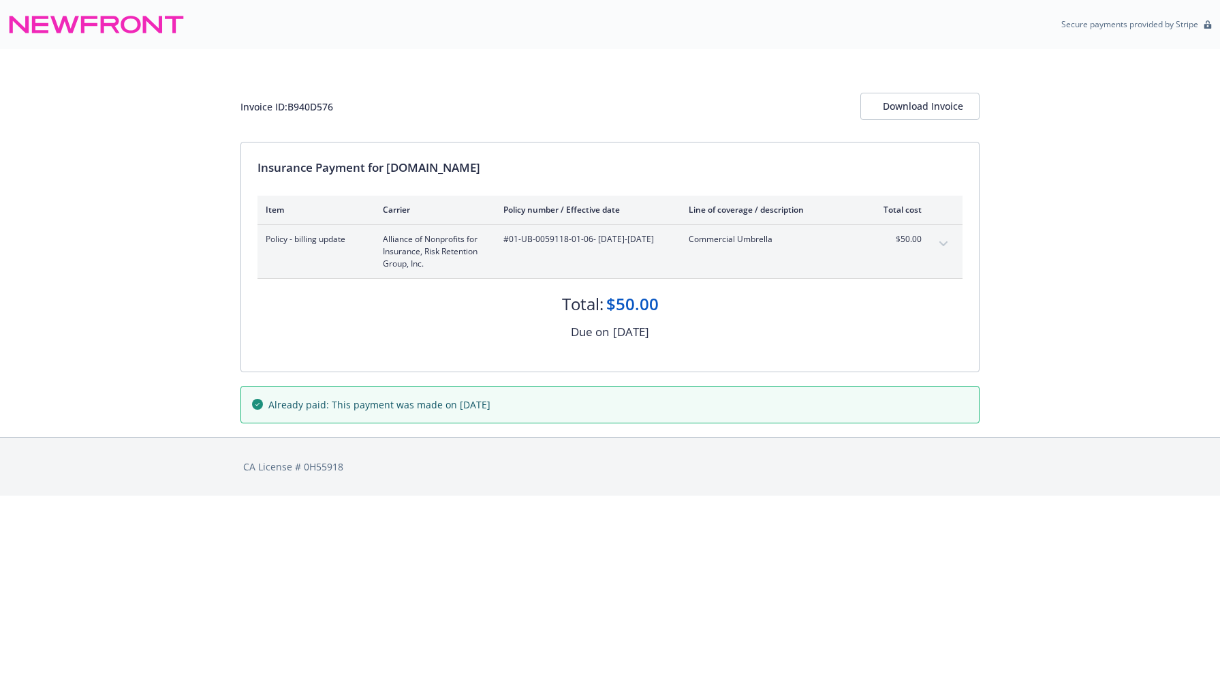
click at [309, 108] on div "Invoice ID: B940D576" at bounding box center [287, 106] width 93 height 14
copy div "B940D576"
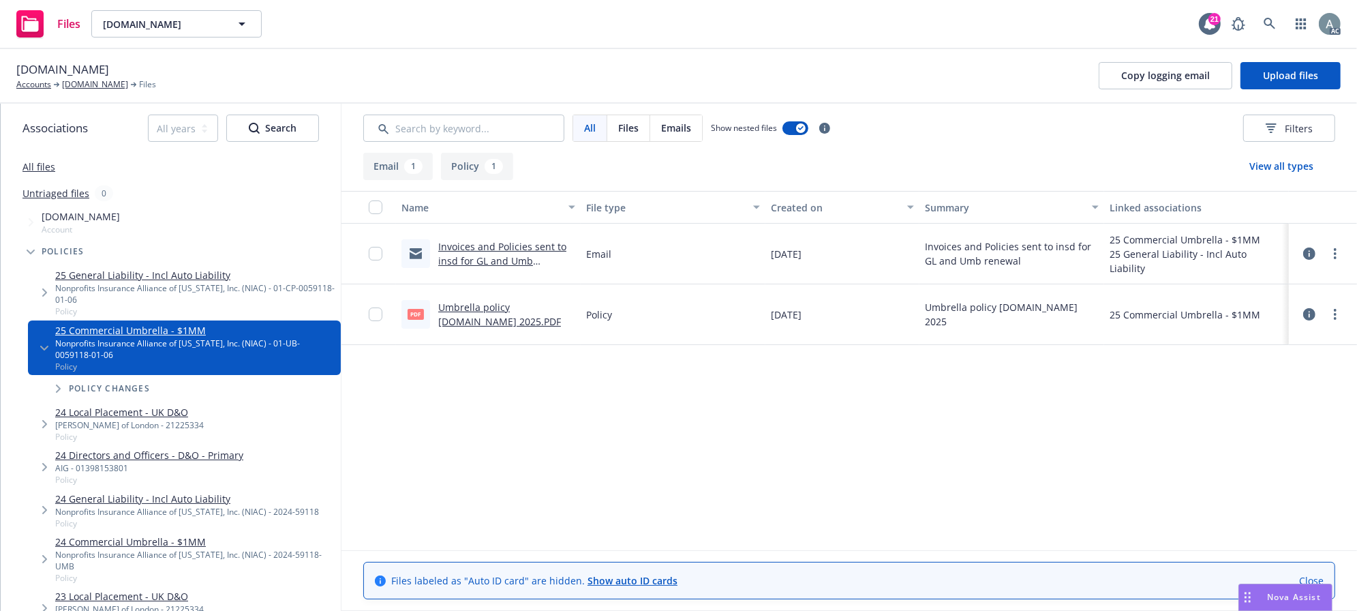
click at [488, 309] on link "Umbrella policy [DOMAIN_NAME] 2025.PDF" at bounding box center [499, 314] width 123 height 27
click at [1272, 21] on icon at bounding box center [1269, 24] width 12 height 12
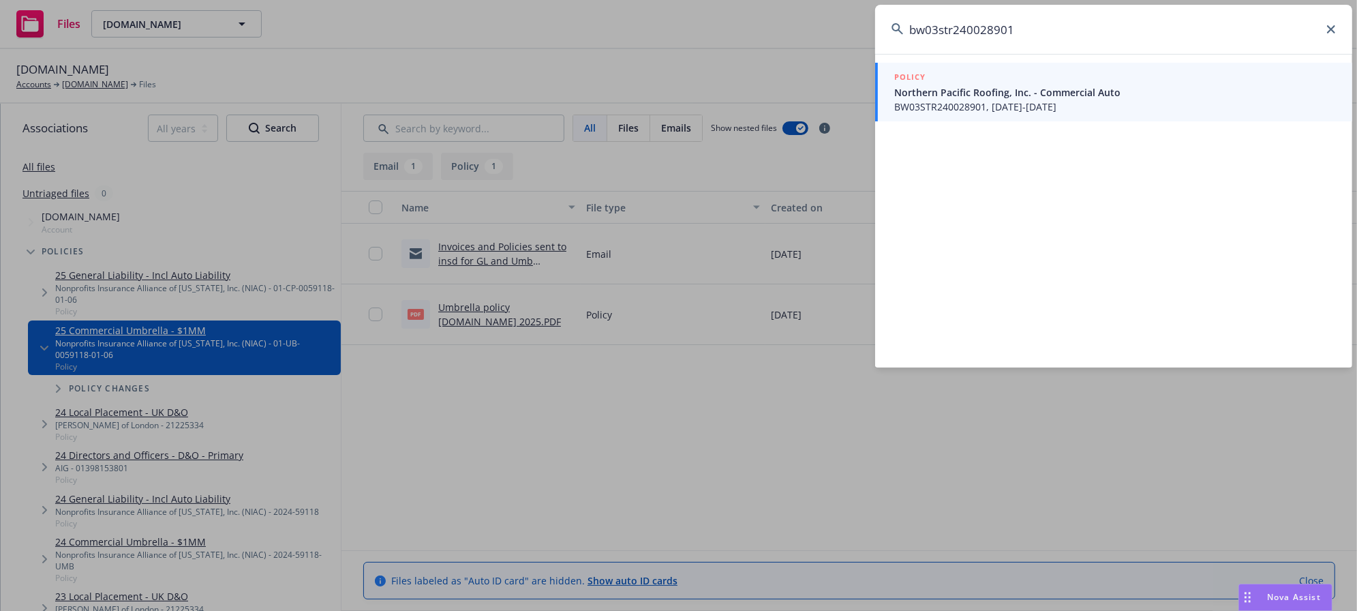
type input "bw03str240028901"
click at [983, 105] on span "BW03STR240028901, 10/04/2024-10/04/2025" at bounding box center [1115, 106] width 442 height 14
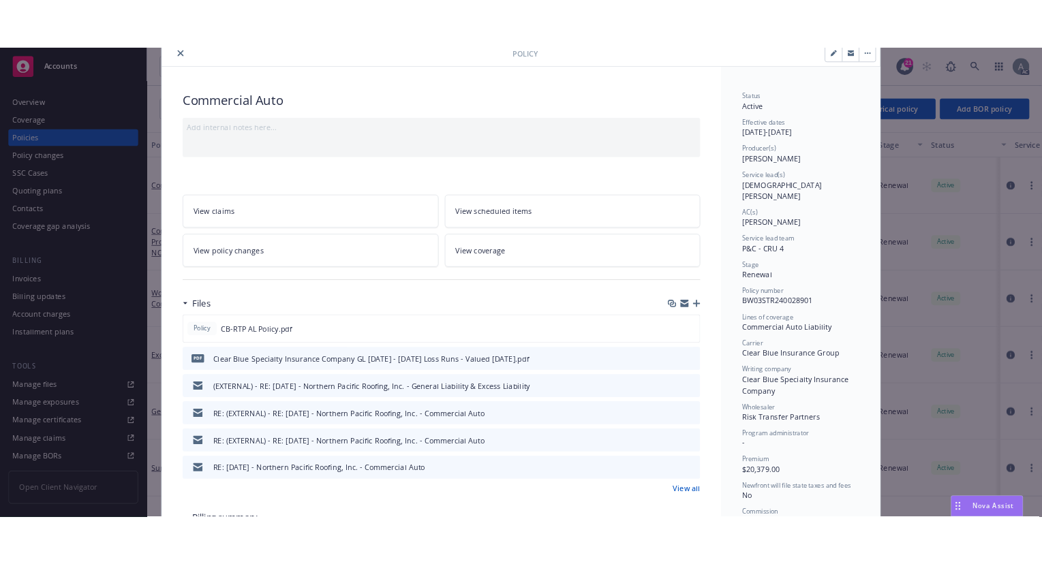
scroll to position [14, 0]
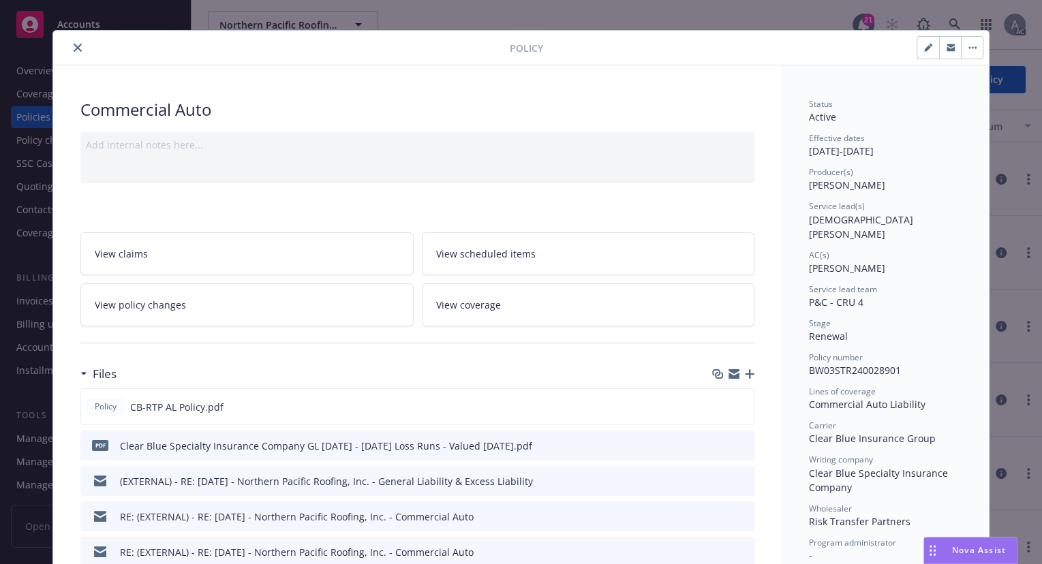
click at [861, 364] on span "BW03STR240028901" at bounding box center [855, 370] width 92 height 13
copy span "BW03STR240028901"
